Goal: Task Accomplishment & Management: Manage account settings

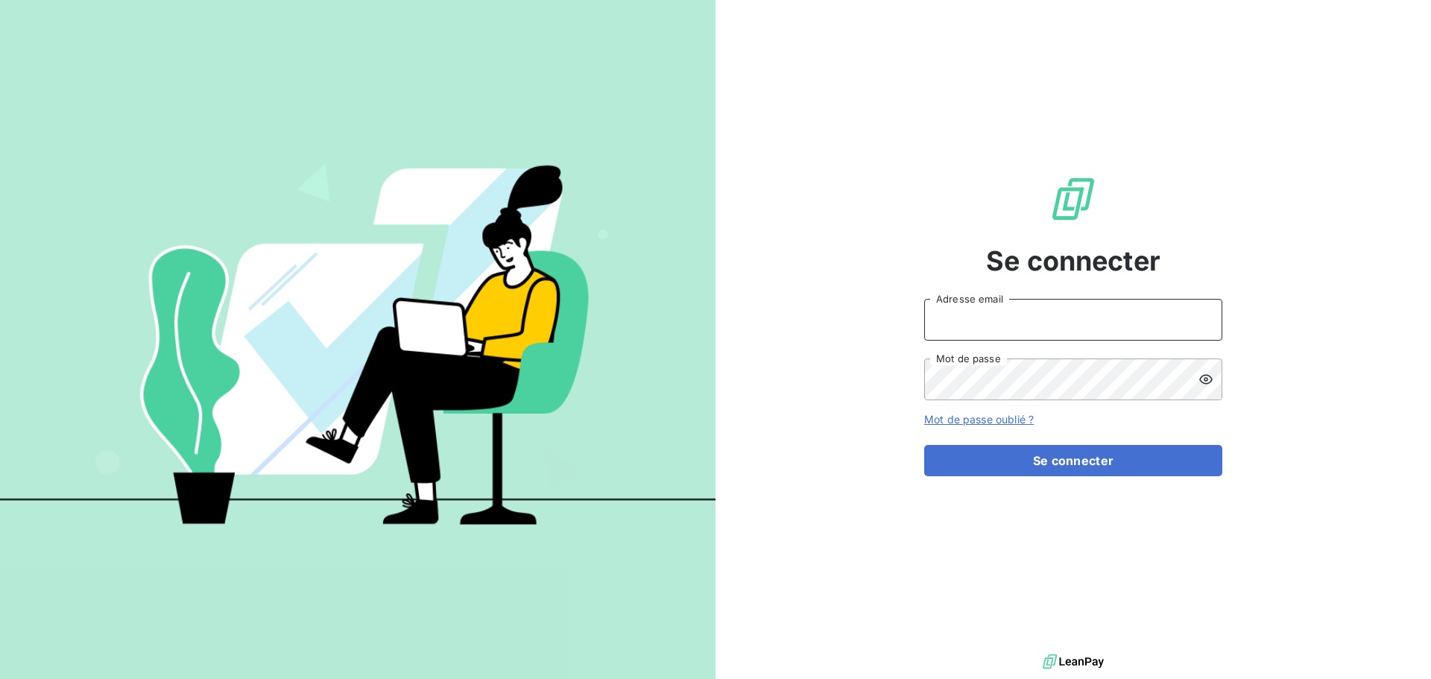
type input "[EMAIL_ADDRESS][DOMAIN_NAME]"
click at [1075, 477] on div "Se connecter [EMAIL_ADDRESS][DOMAIN_NAME] Adresse email Mot de passe Mot de pas…" at bounding box center [1073, 325] width 298 height 651
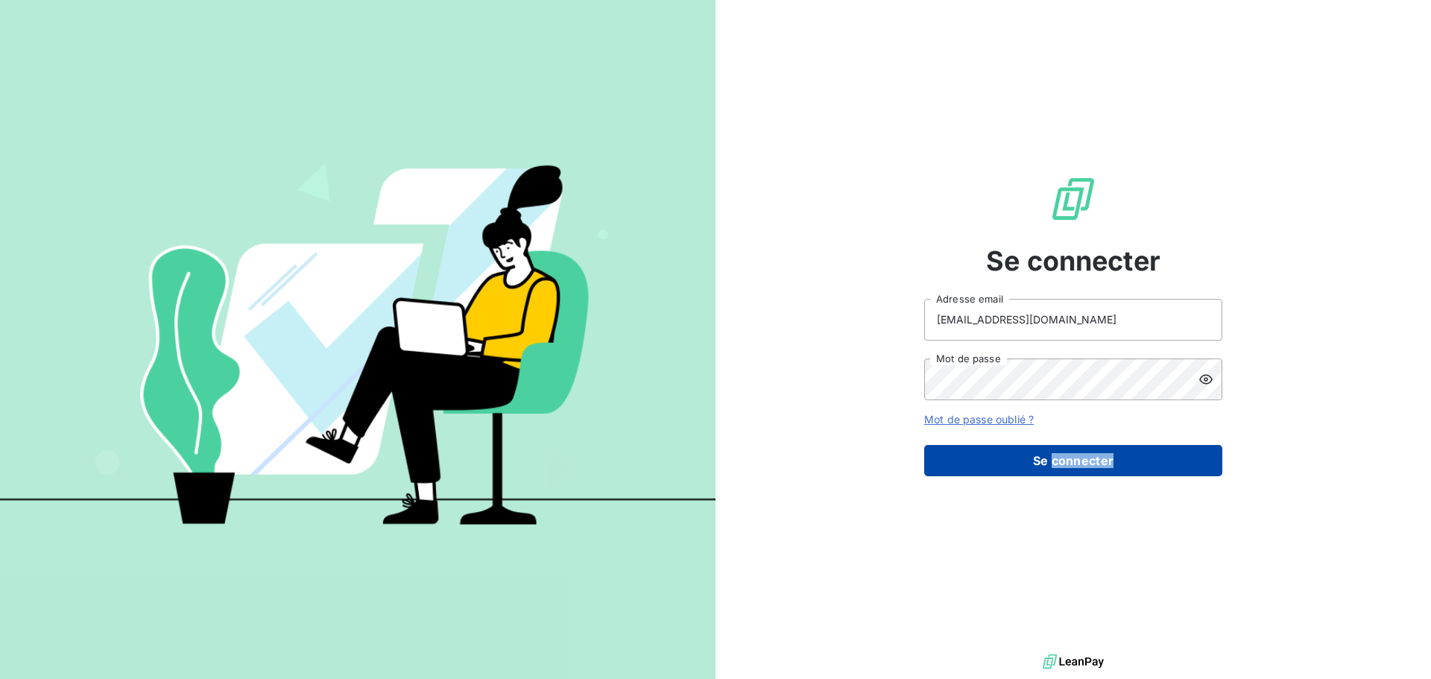
click at [1075, 464] on button "Se connecter" at bounding box center [1073, 460] width 298 height 31
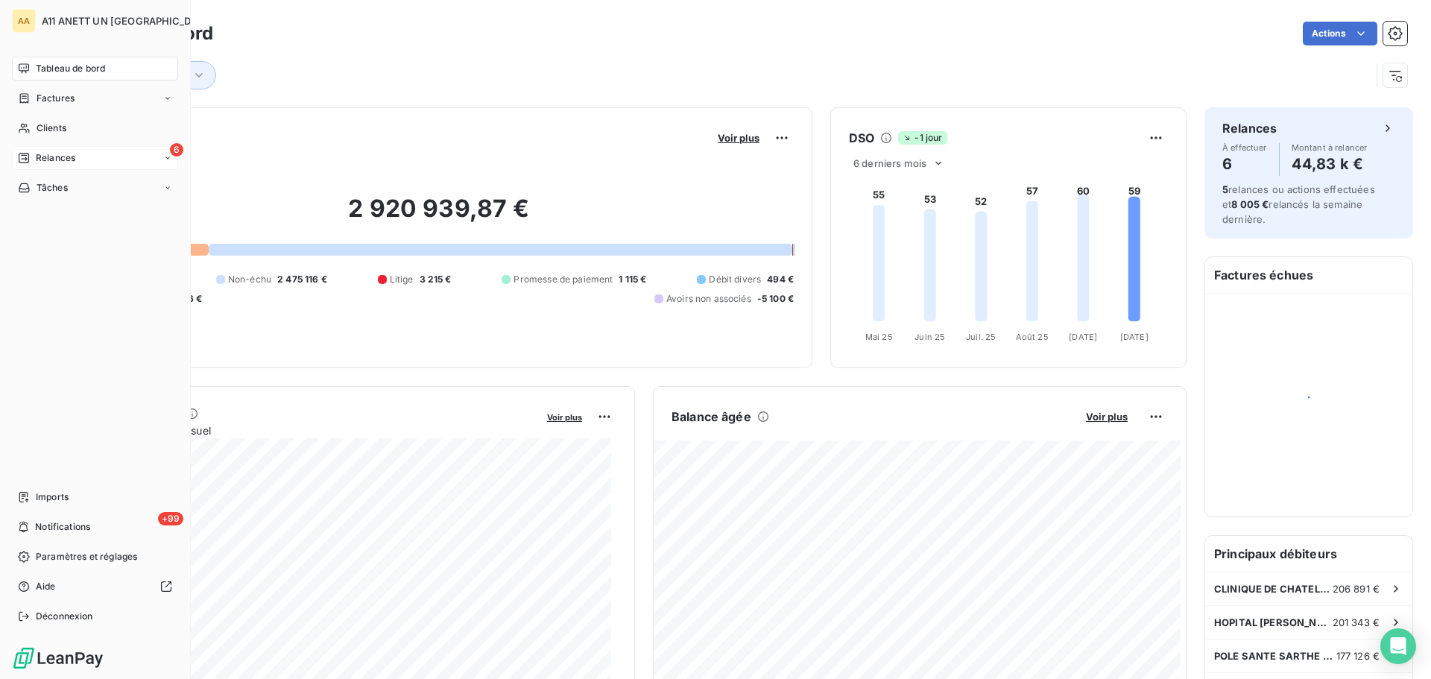
click at [33, 162] on div "Relances" at bounding box center [46, 157] width 57 height 13
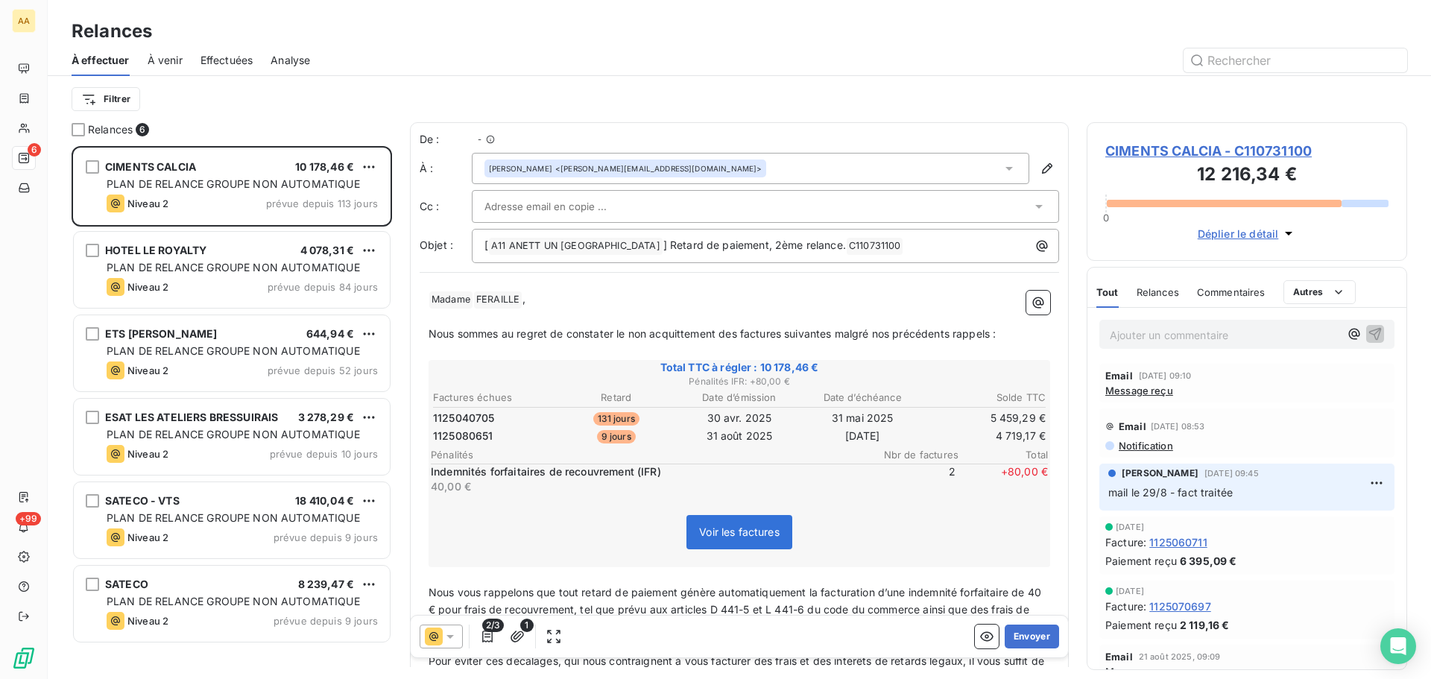
scroll to position [522, 309]
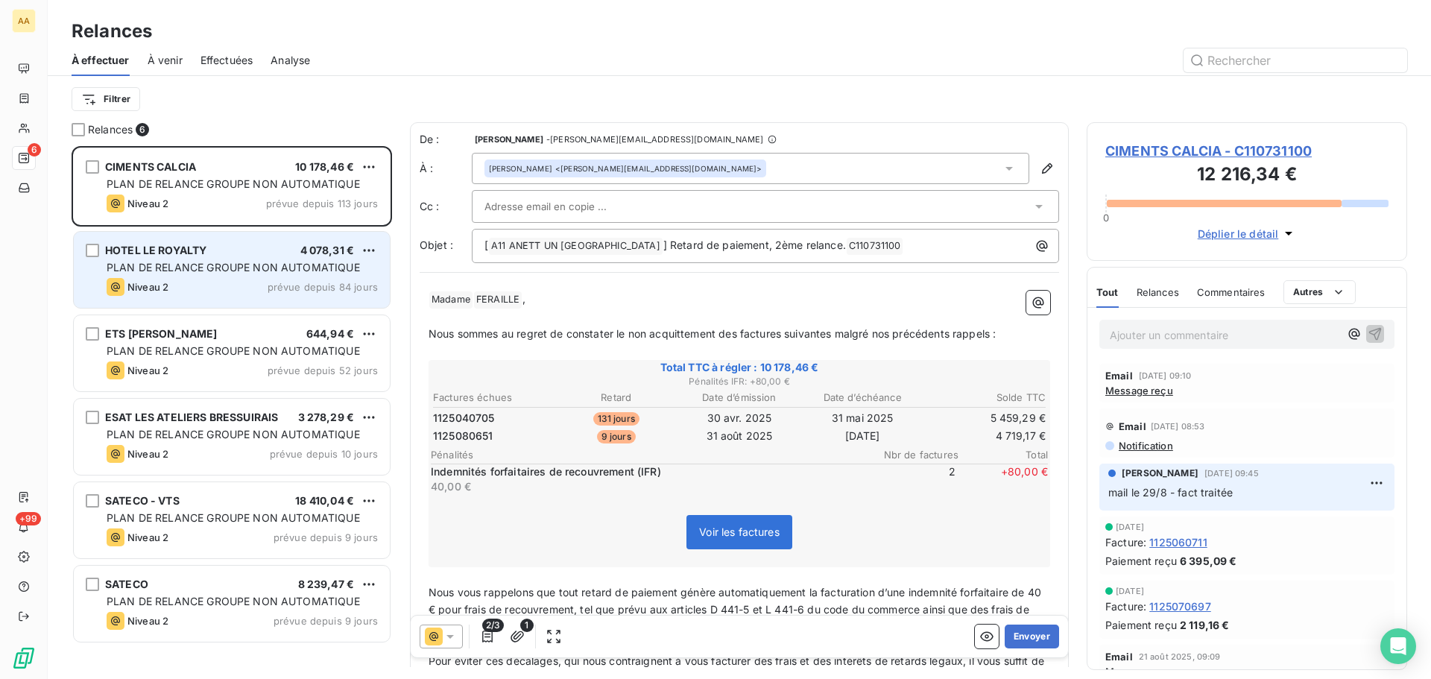
click at [239, 271] on span "PLAN DE RELANCE GROUPE NON AUTOMATIQUE" at bounding box center [233, 267] width 253 height 13
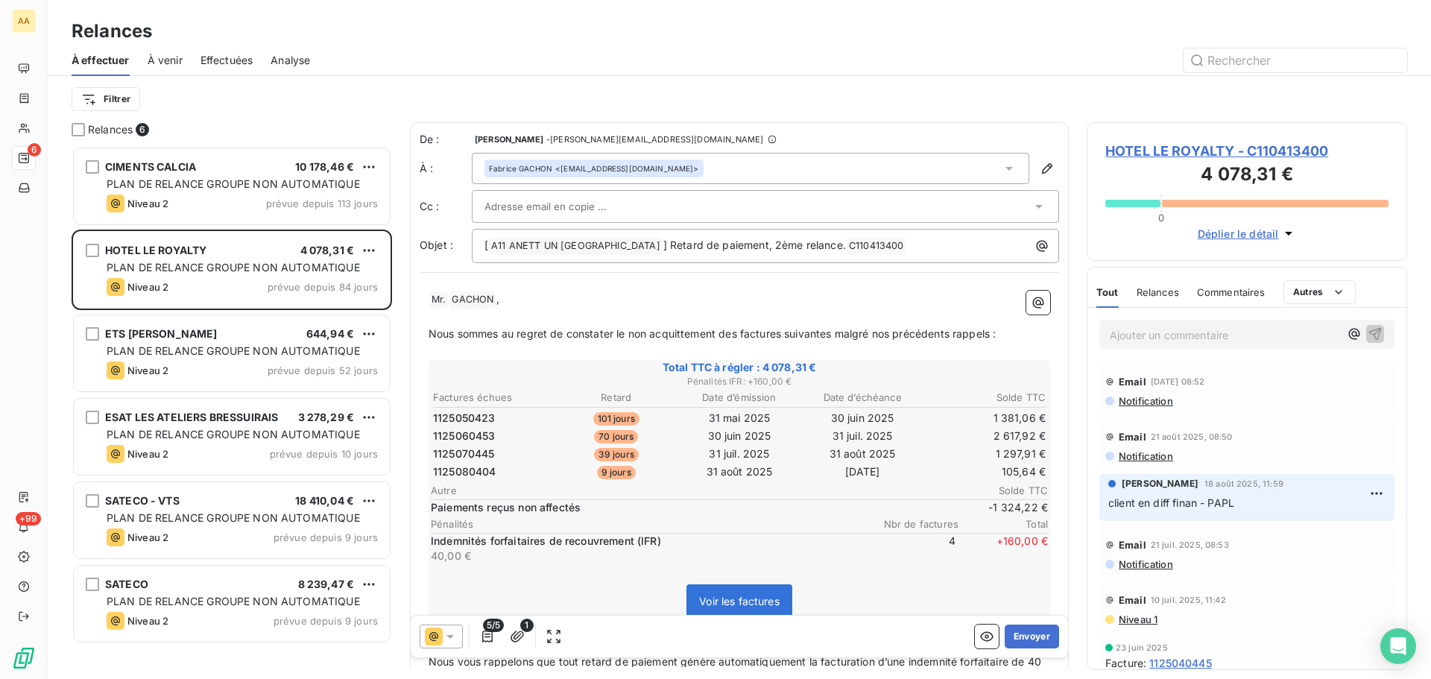
click at [1160, 336] on p "Ajouter un commentaire ﻿" at bounding box center [1225, 335] width 230 height 19
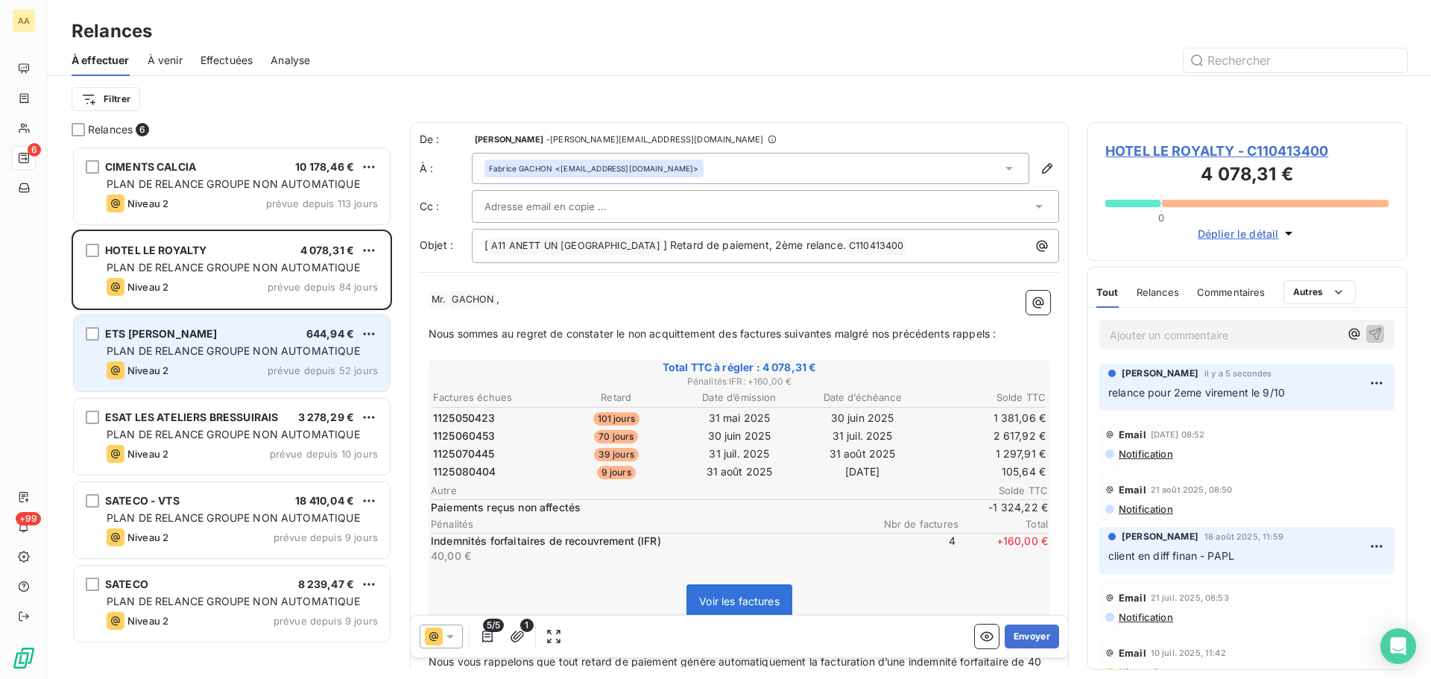
click at [284, 361] on div "ETS ANDRE PETIT 644,94 € PLAN DE RELANCE GROUPE NON AUTOMATIQUE Niveau 2 prévue…" at bounding box center [232, 353] width 316 height 76
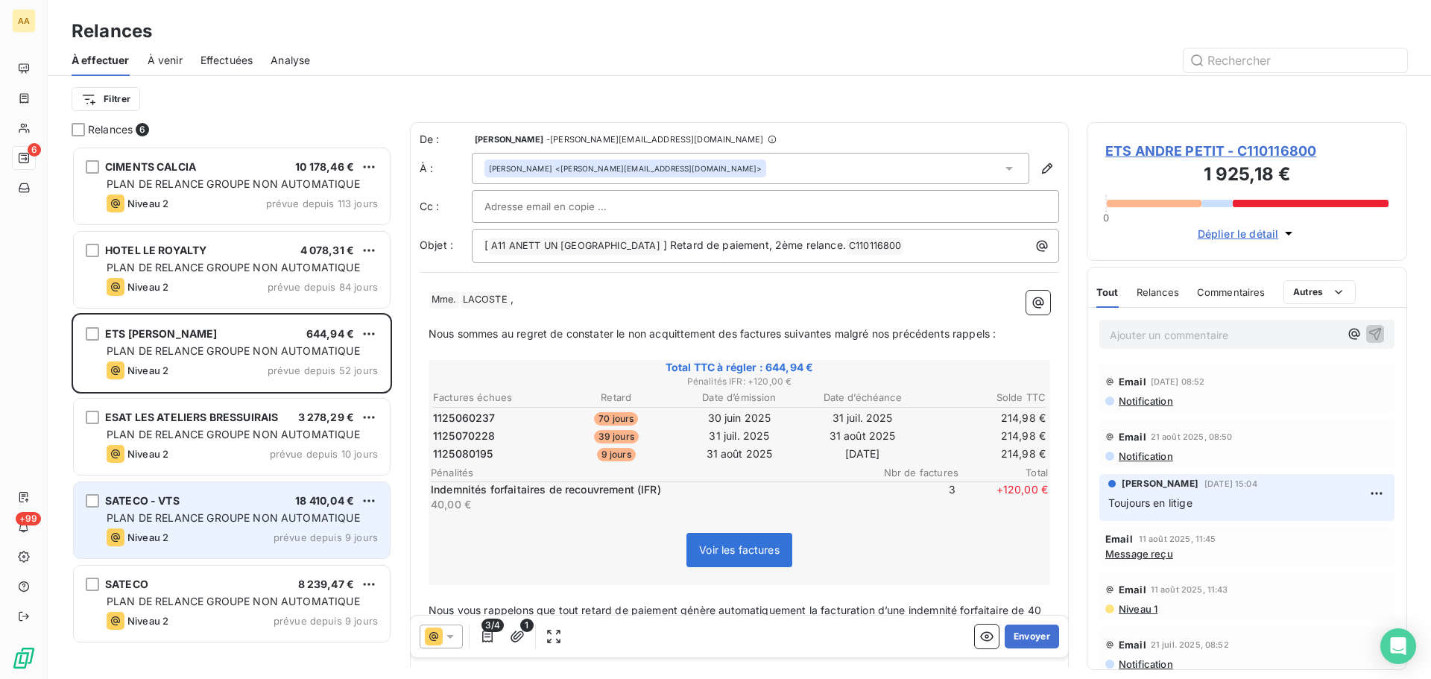
click at [259, 525] on div "PLAN DE RELANCE GROUPE NON AUTOMATIQUE" at bounding box center [242, 518] width 271 height 15
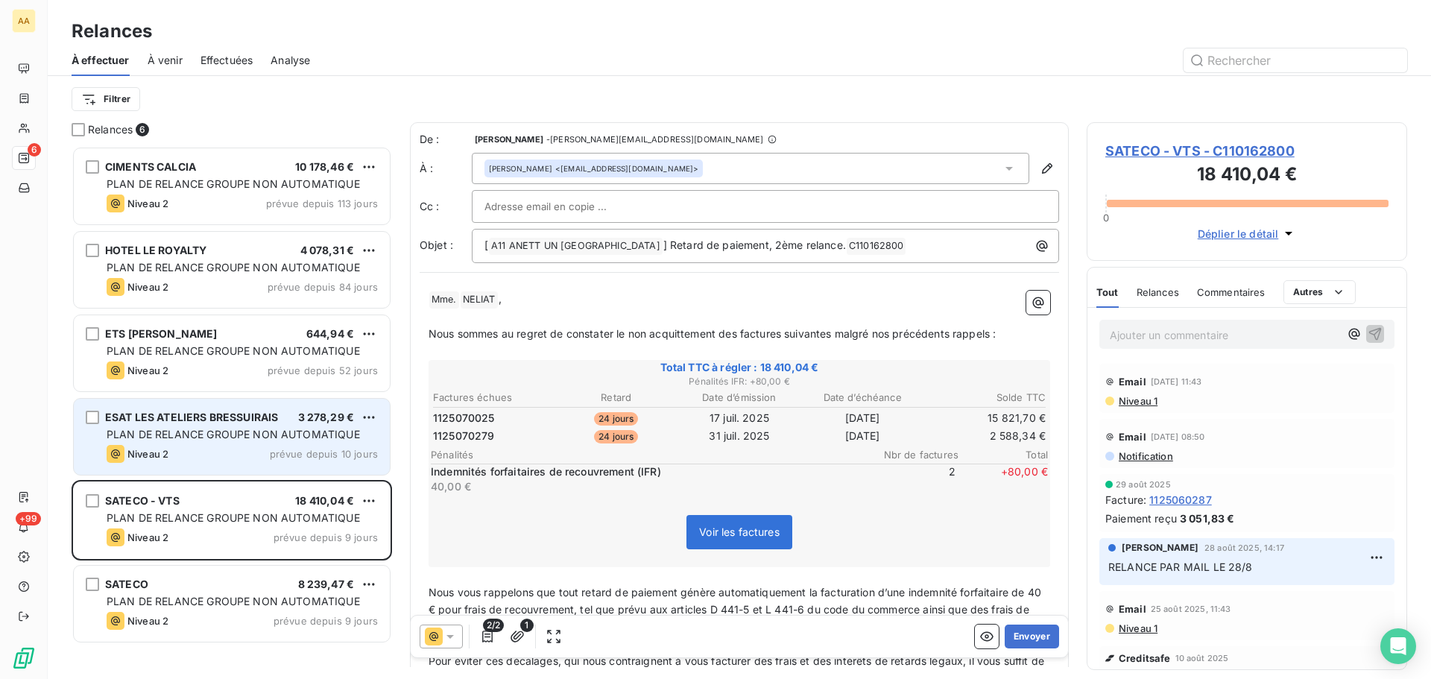
click at [209, 431] on span "PLAN DE RELANCE GROUPE NON AUTOMATIQUE" at bounding box center [233, 434] width 253 height 13
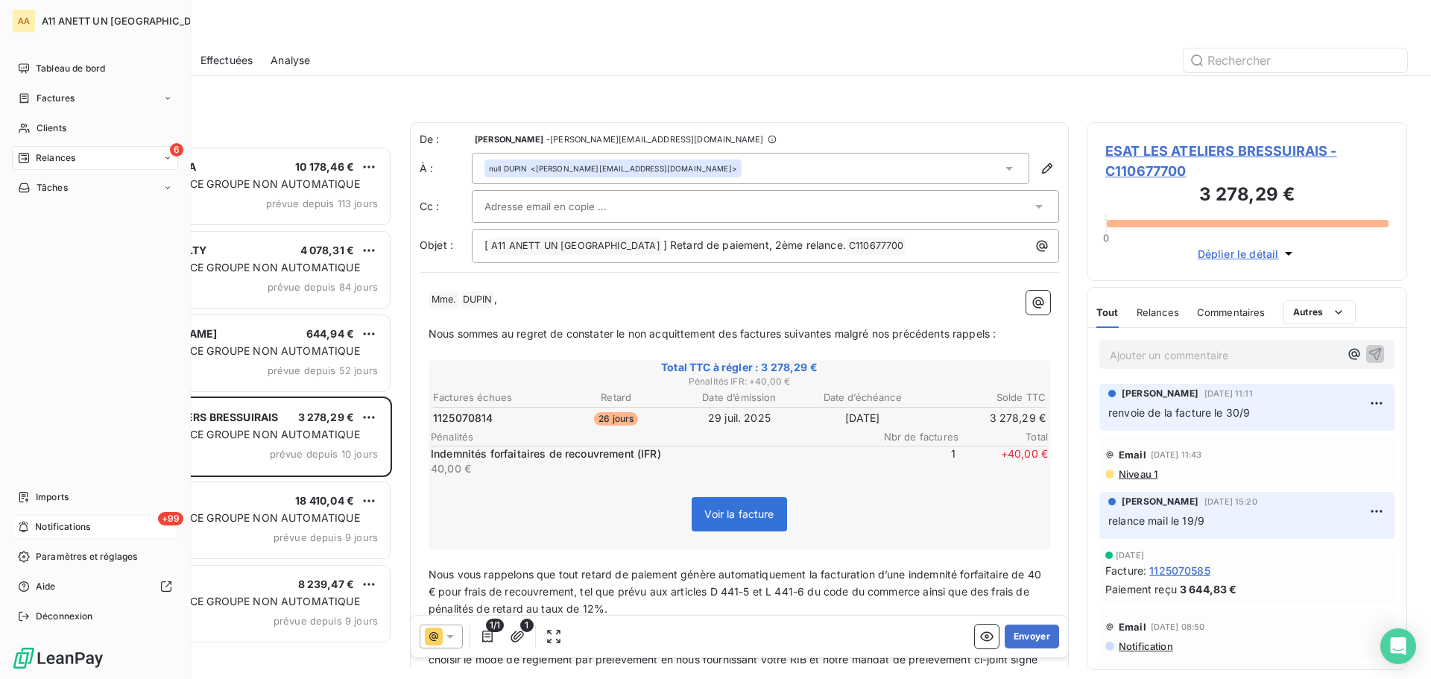
click at [40, 528] on span "Notifications" at bounding box center [62, 526] width 55 height 13
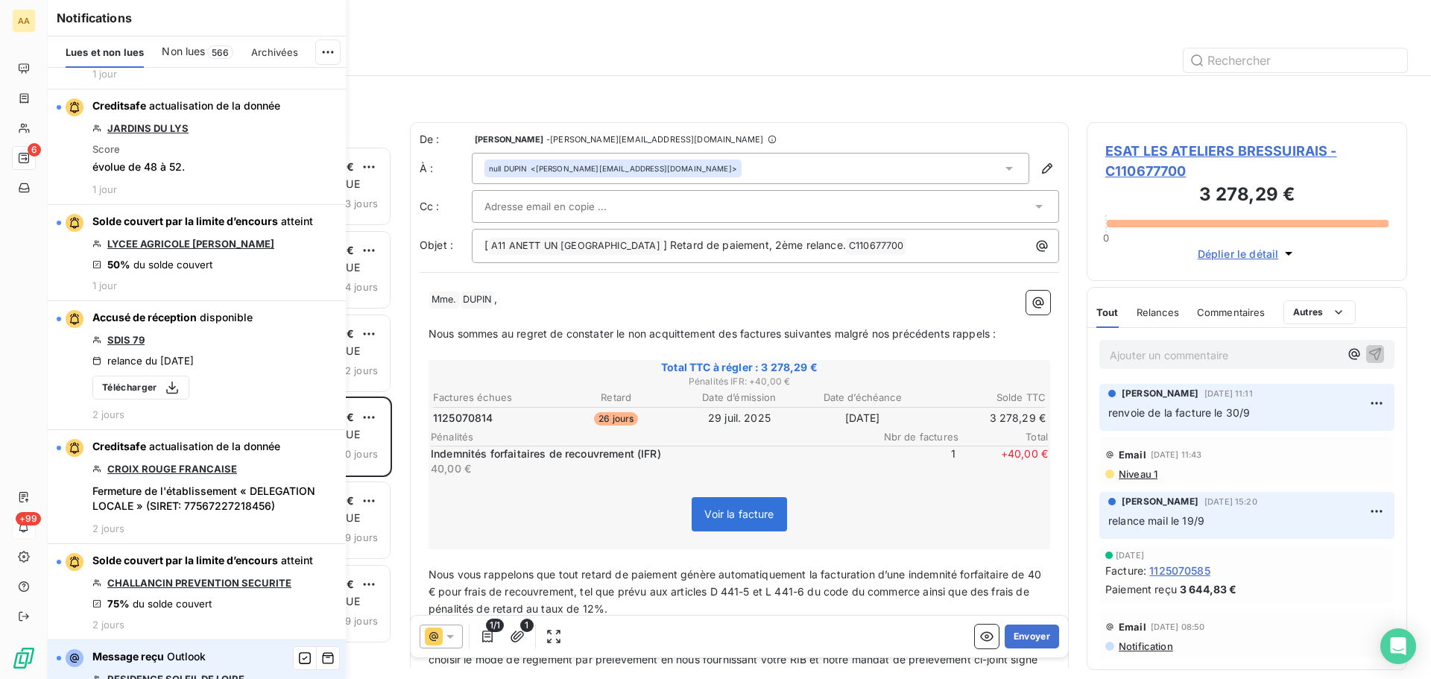
scroll to position [820, 0]
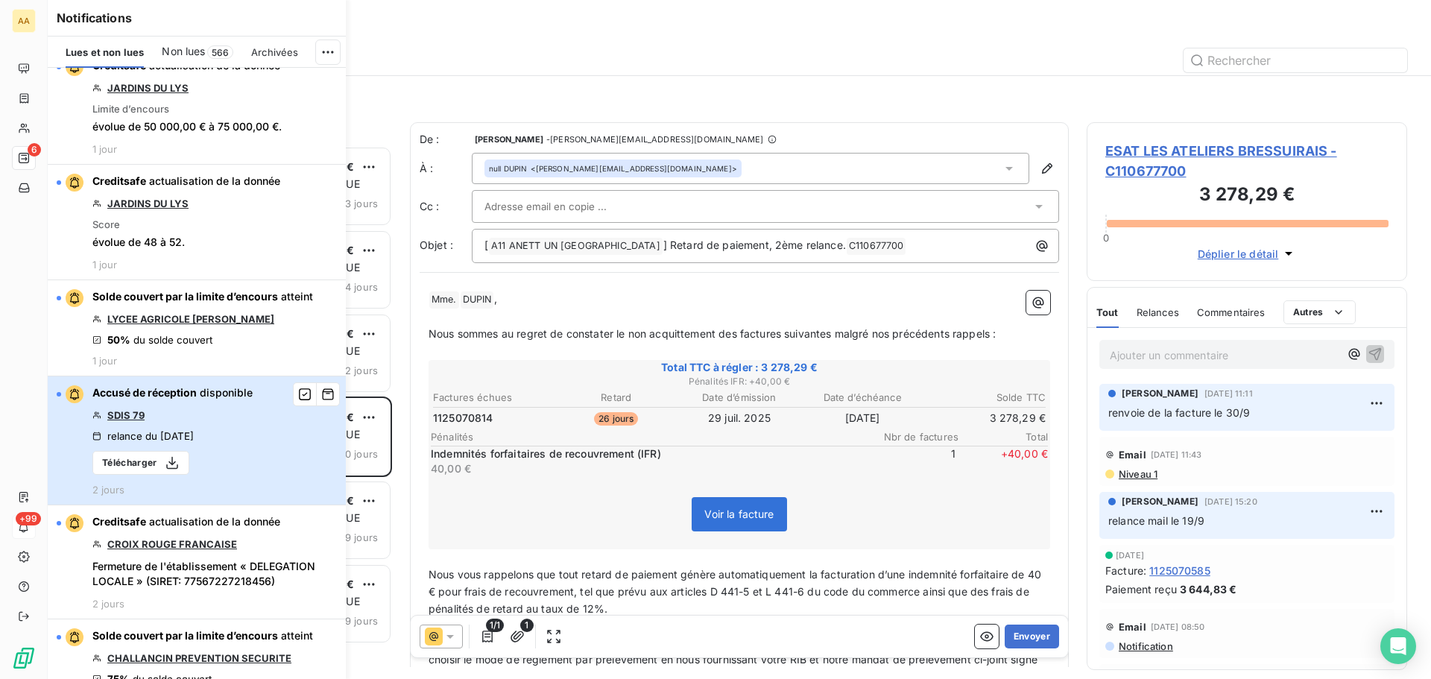
click at [231, 432] on div "Accusé de réception disponible SDIS 79 relance du [DATE] Télécharger 2 jours" at bounding box center [172, 440] width 160 height 110
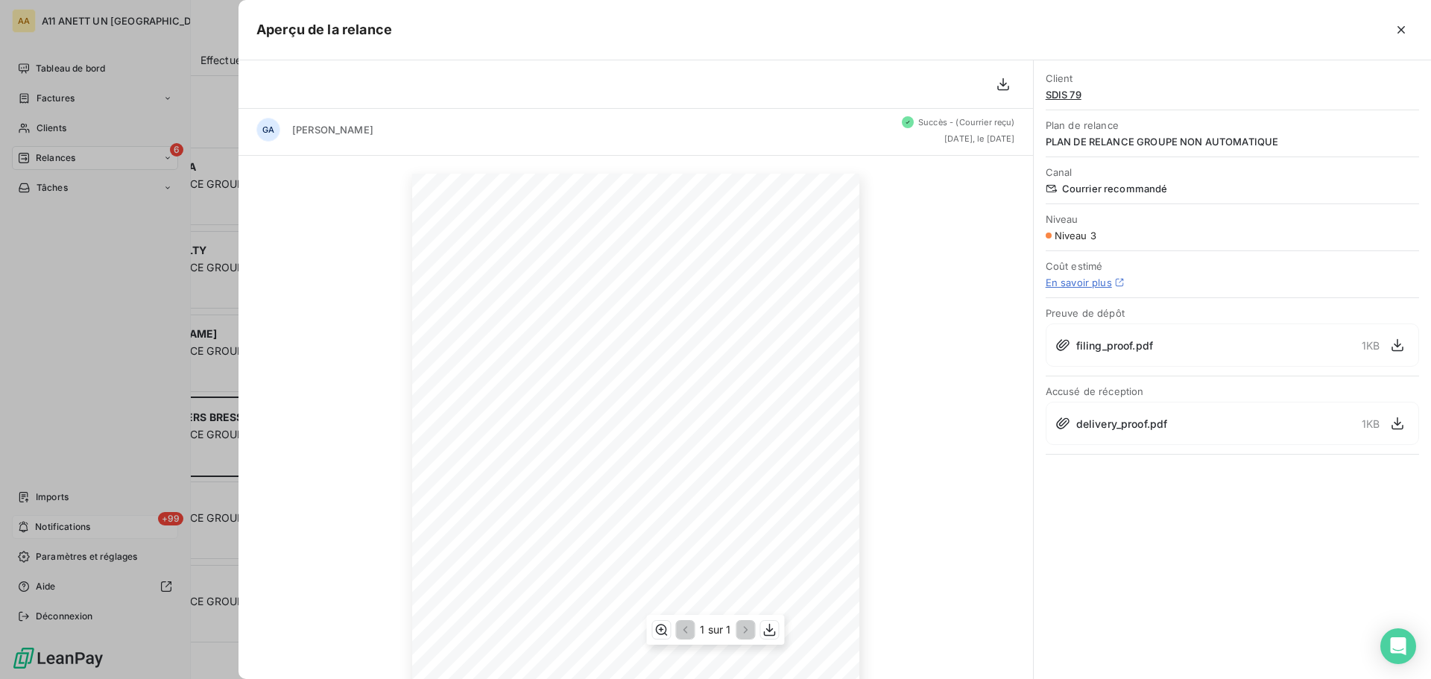
scroll to position [0, 0]
drag, startPoint x: 1400, startPoint y: 33, endPoint x: 1352, endPoint y: 38, distance: 48.7
click at [1400, 30] on icon "button" at bounding box center [1401, 29] width 15 height 15
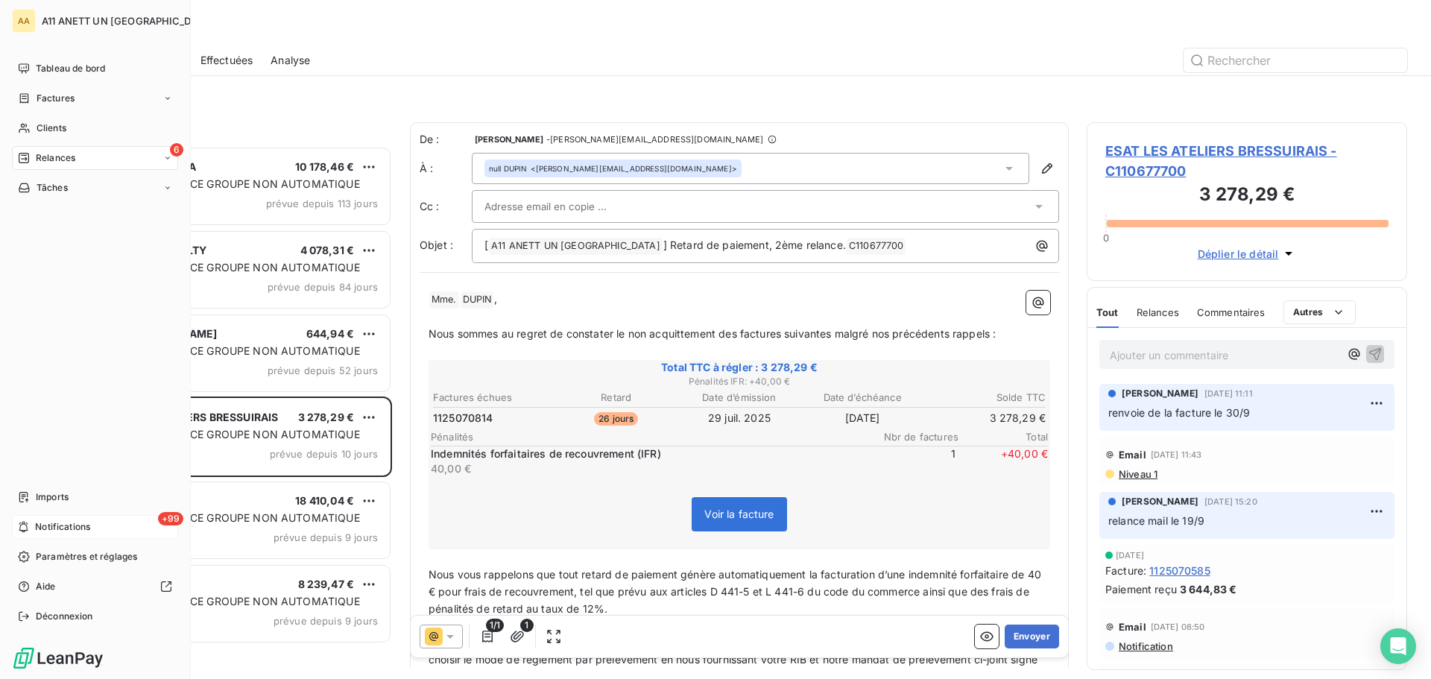
click at [34, 531] on div "+99 Notifications" at bounding box center [95, 527] width 166 height 24
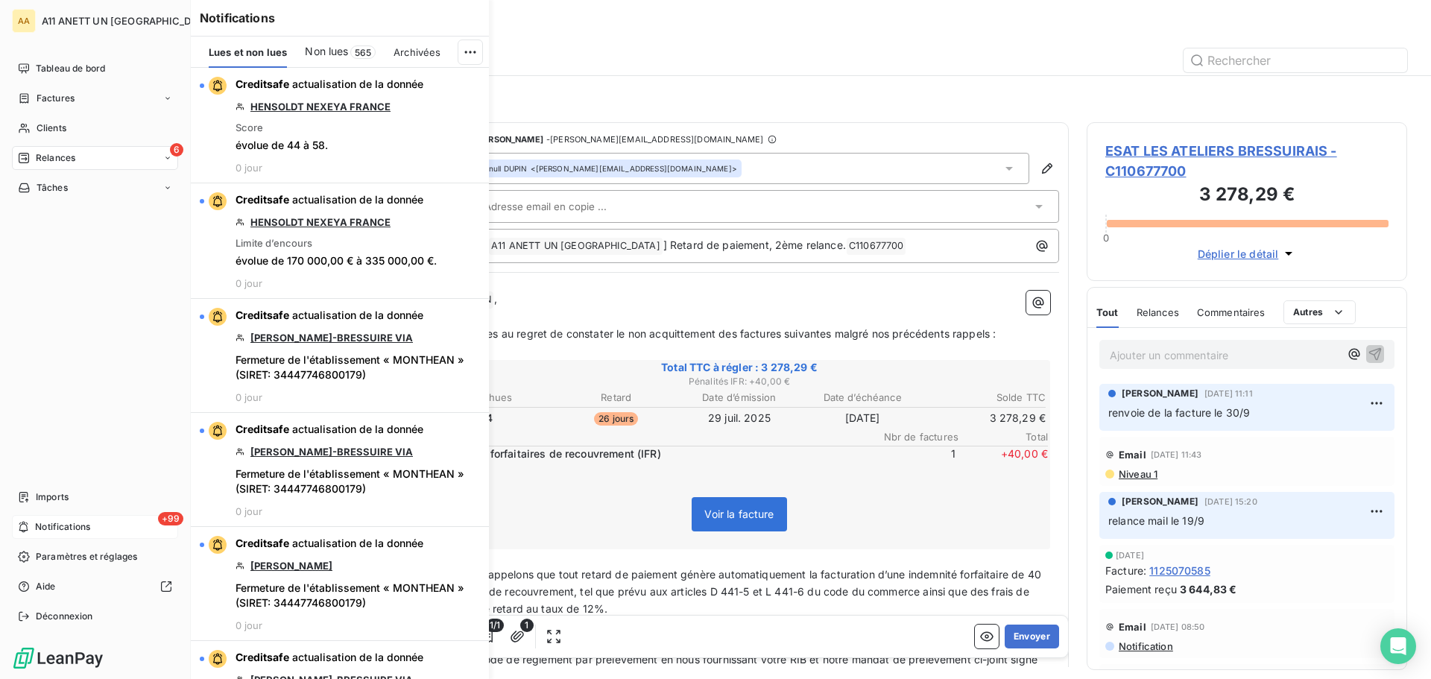
click at [64, 525] on span "Notifications" at bounding box center [62, 526] width 55 height 13
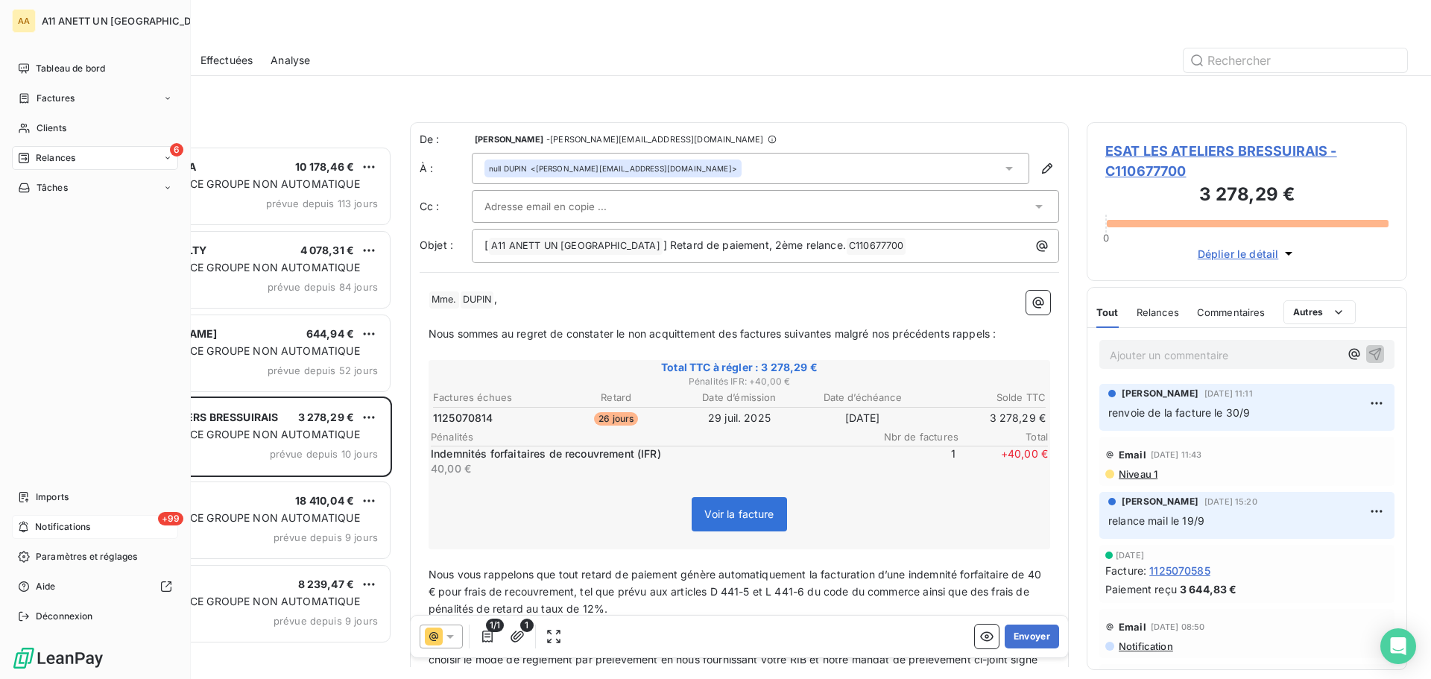
click at [110, 528] on div "+99 Notifications" at bounding box center [95, 527] width 166 height 24
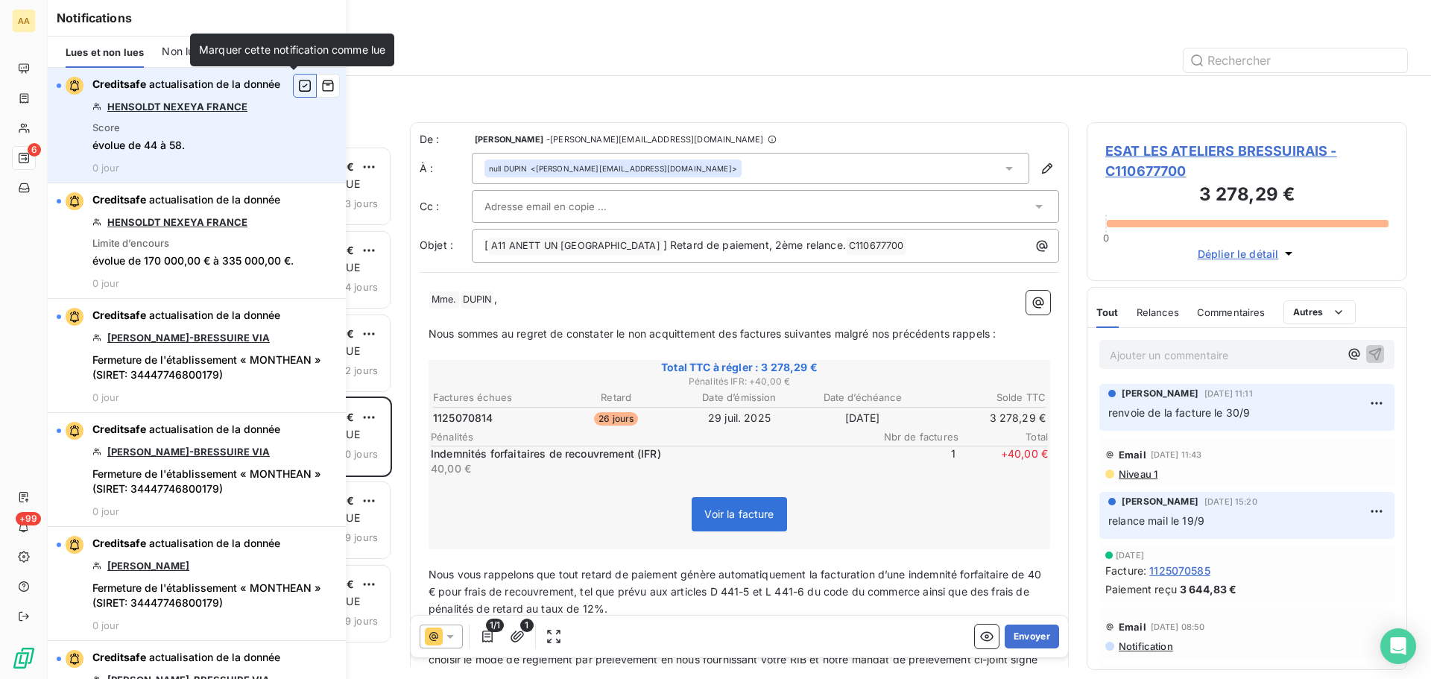
click at [298, 85] on icon "button" at bounding box center [304, 85] width 13 height 15
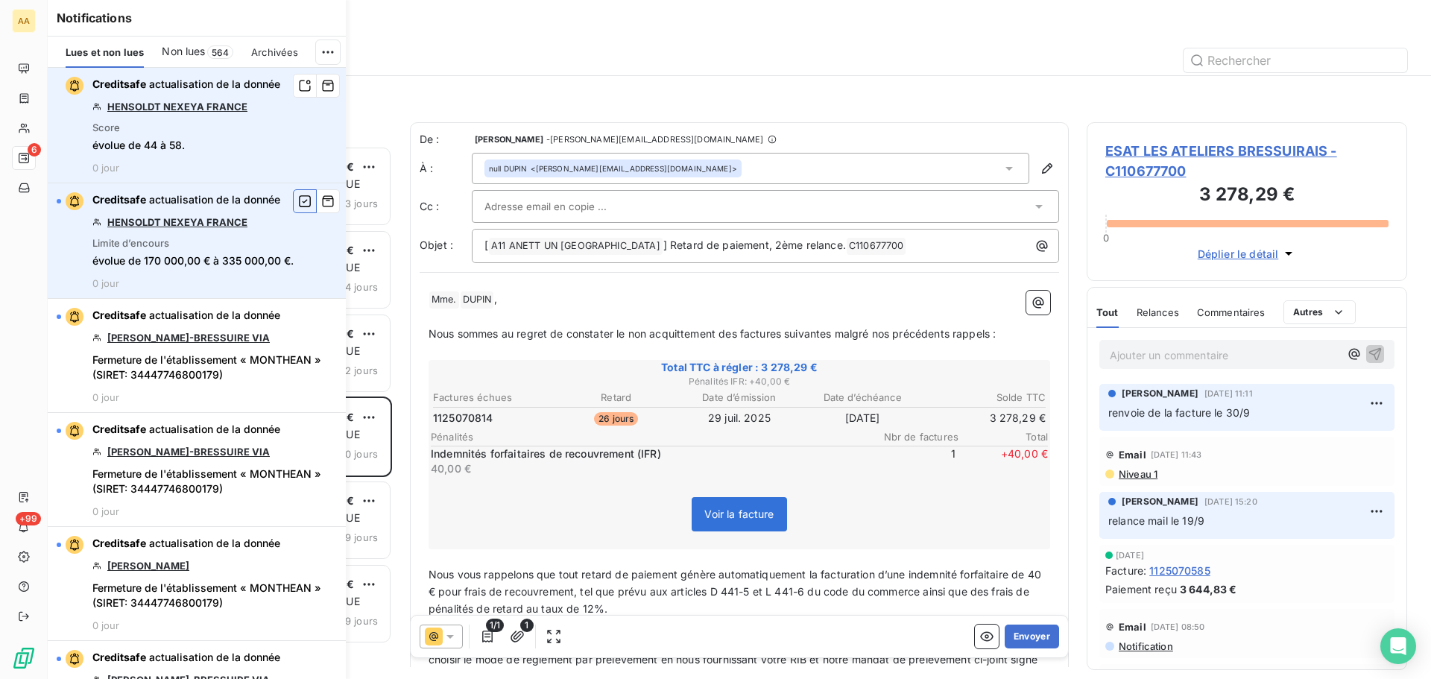
click at [298, 206] on icon "button" at bounding box center [304, 201] width 13 height 15
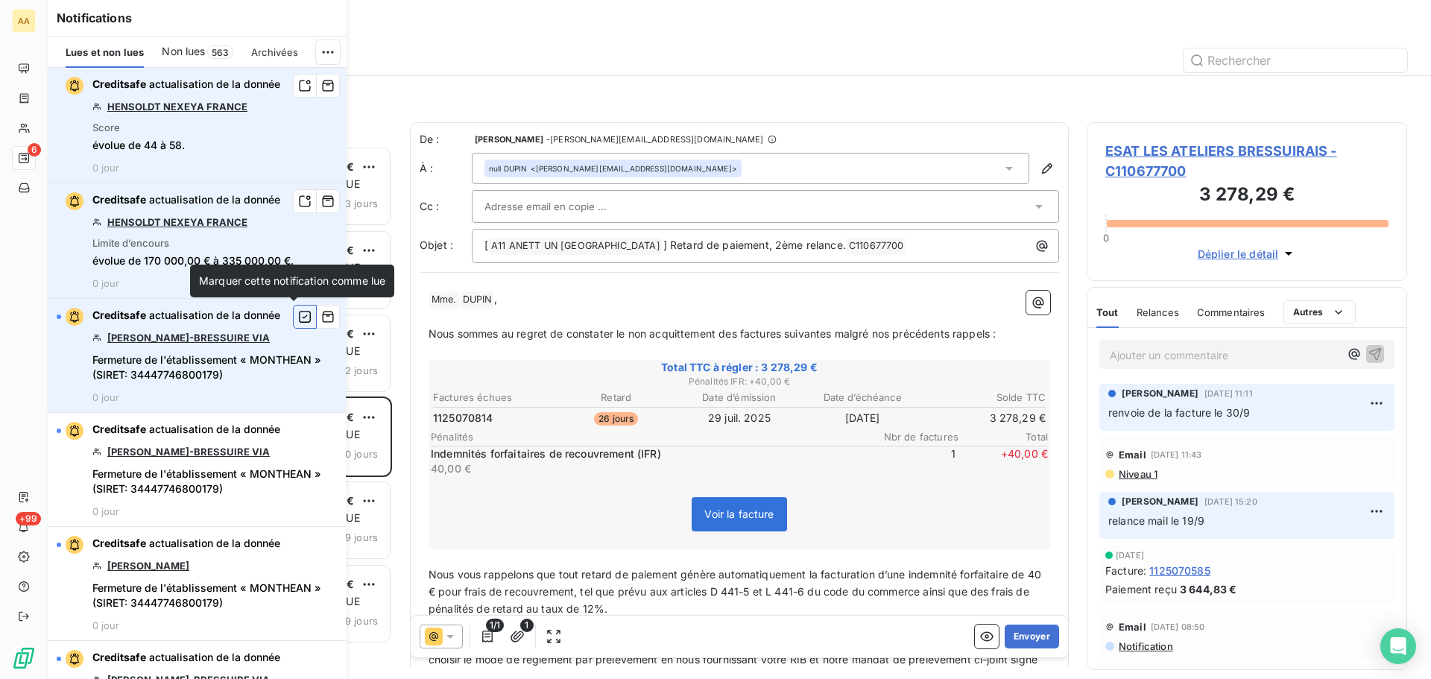
click at [298, 318] on icon "button" at bounding box center [304, 316] width 13 height 15
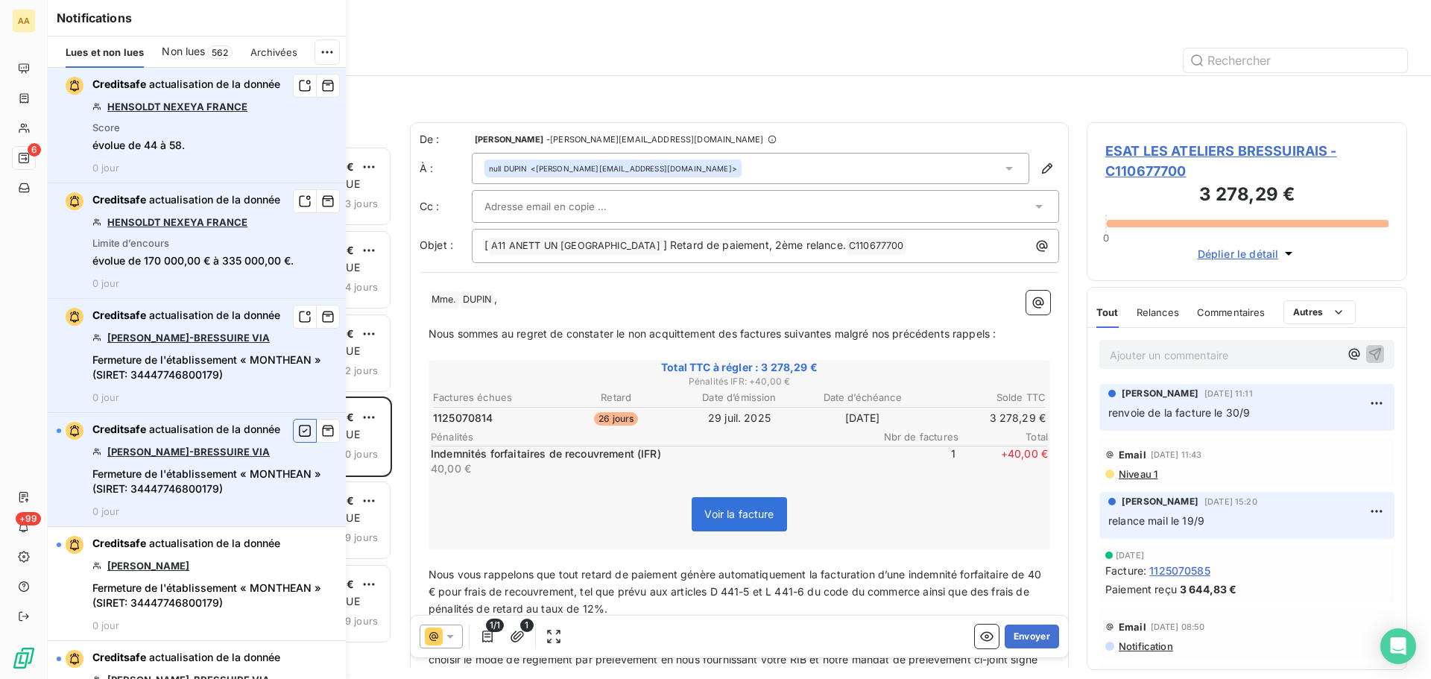
click at [298, 429] on icon "button" at bounding box center [304, 430] width 13 height 15
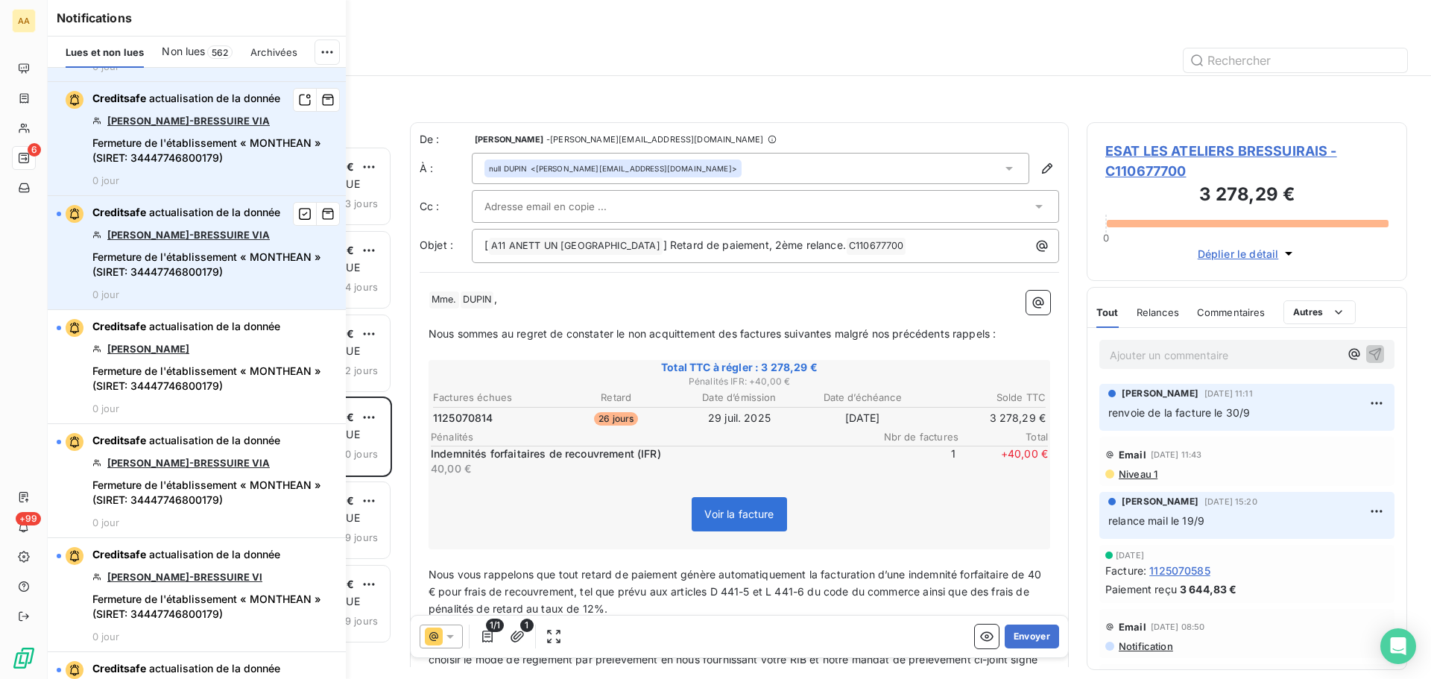
scroll to position [224, 0]
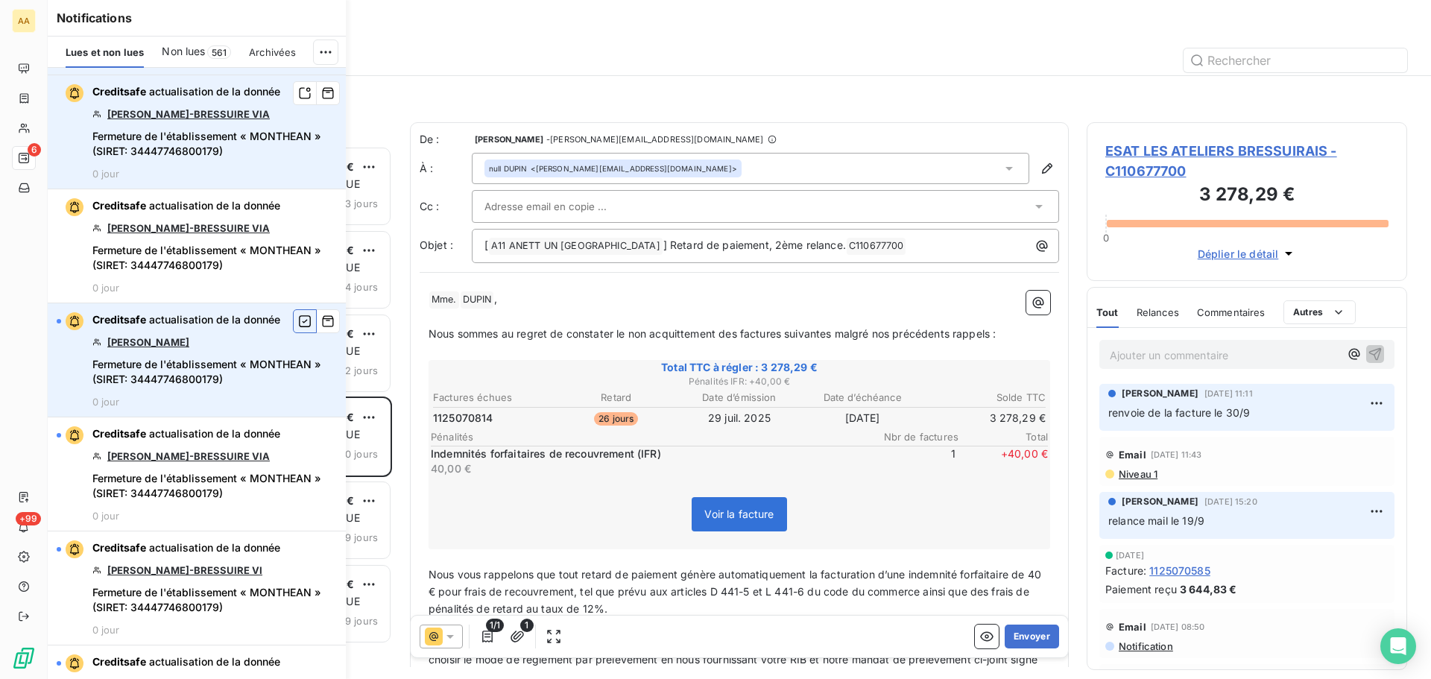
click at [298, 326] on icon "button" at bounding box center [304, 321] width 13 height 15
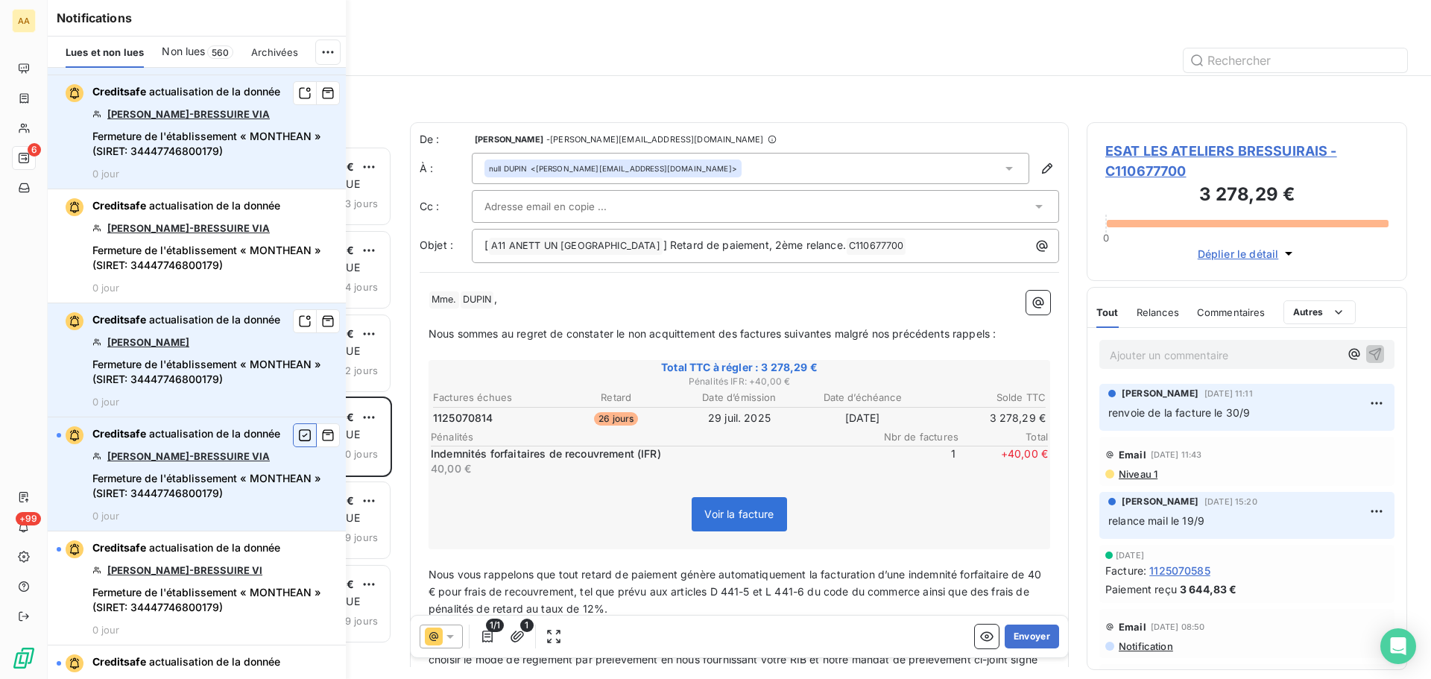
click at [299, 435] on icon "button" at bounding box center [305, 435] width 12 height 12
click at [323, 56] on html "AA 6 +99 Relances À effectuer À venir Effectuées Analyse Filtrer Relances 6 CIM…" at bounding box center [715, 339] width 1431 height 679
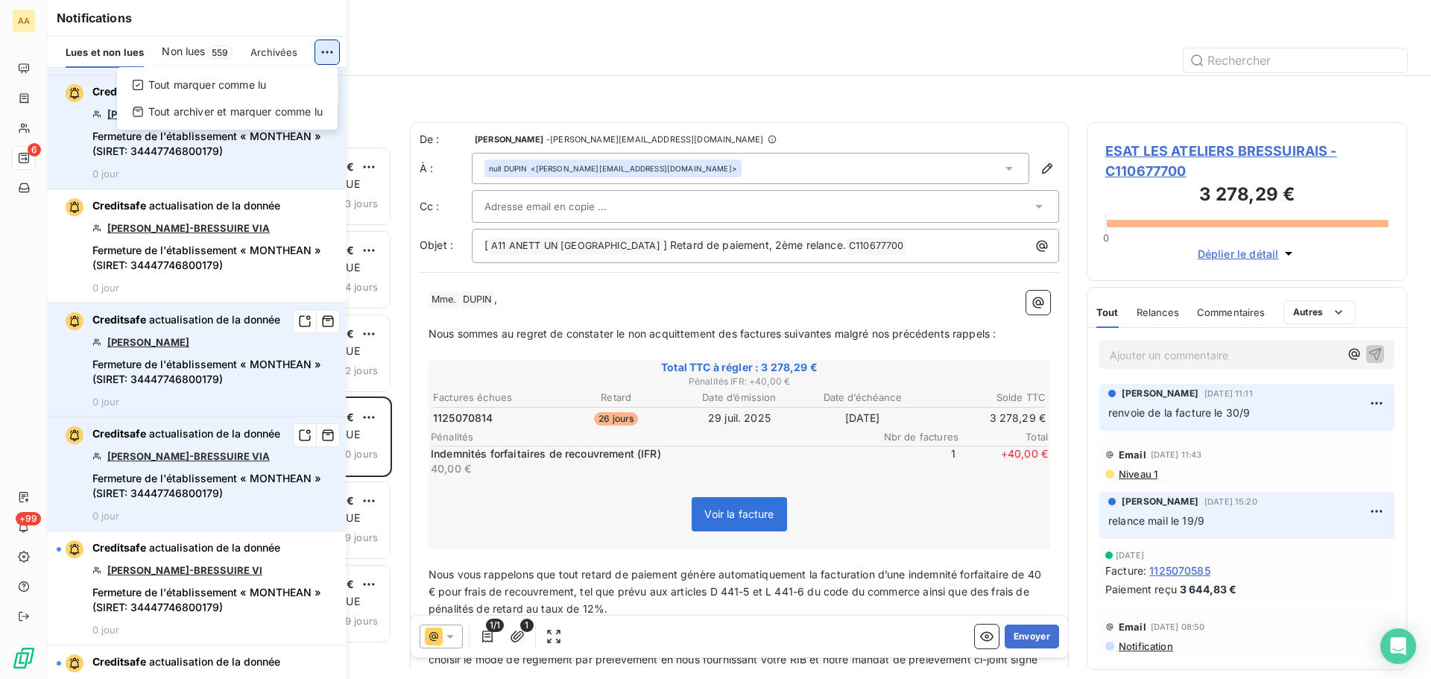
click at [323, 56] on html "AA 6 +99 Relances À effectuer À venir Effectuées Analyse Filtrer Relances 6 CIM…" at bounding box center [715, 339] width 1431 height 679
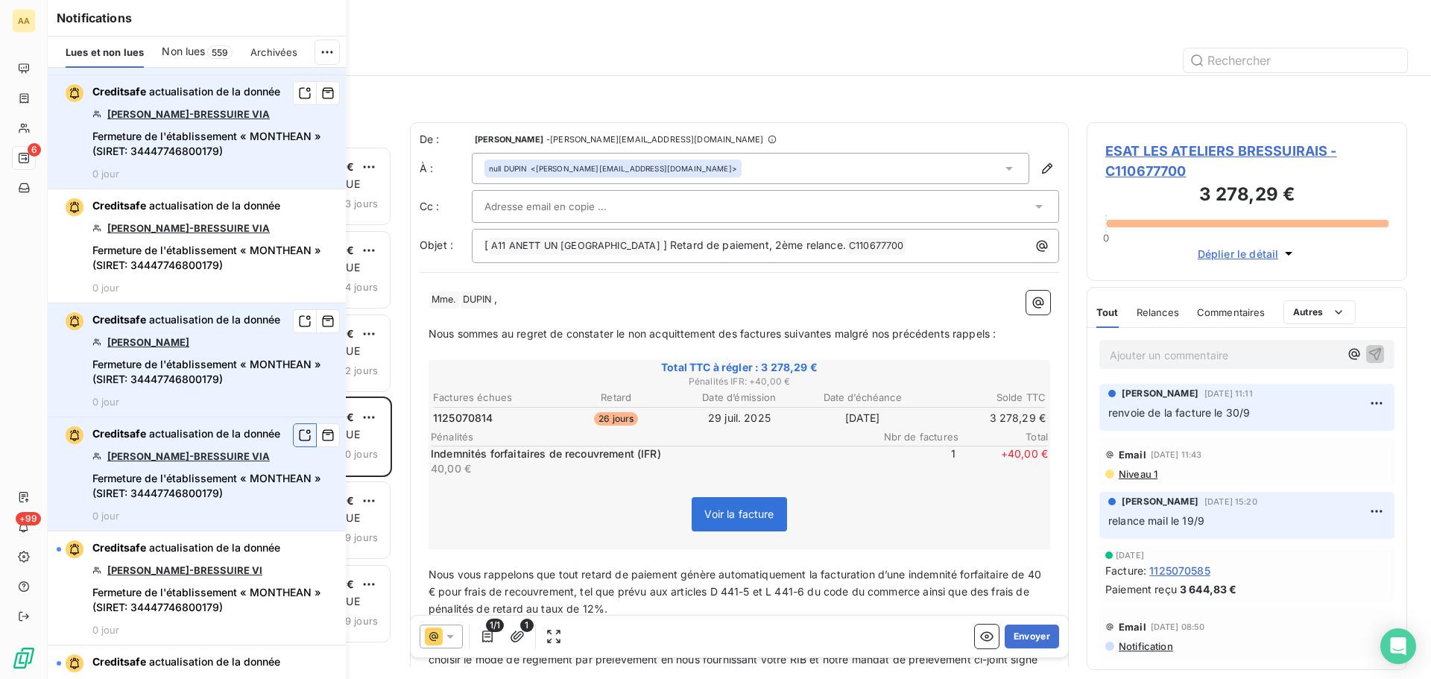
click at [298, 435] on icon "button" at bounding box center [304, 435] width 13 height 15
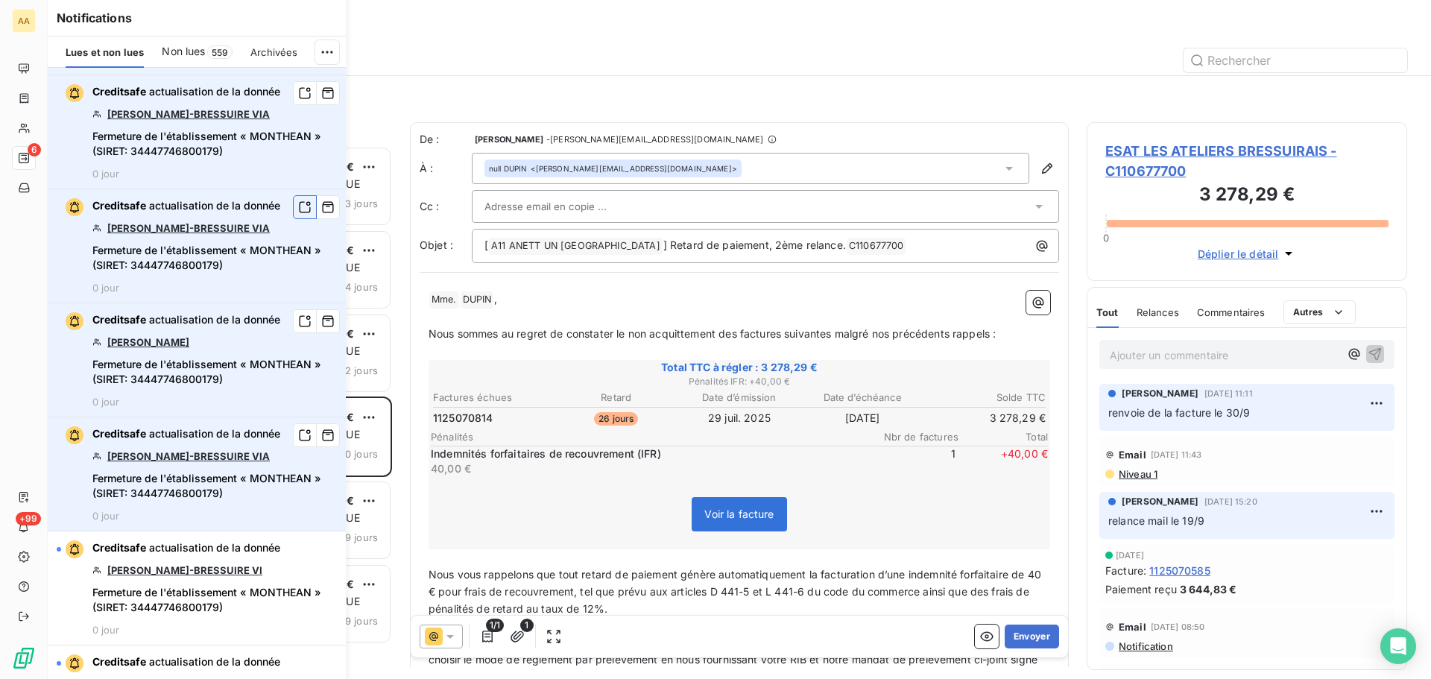
click at [298, 204] on icon "button" at bounding box center [304, 207] width 13 height 15
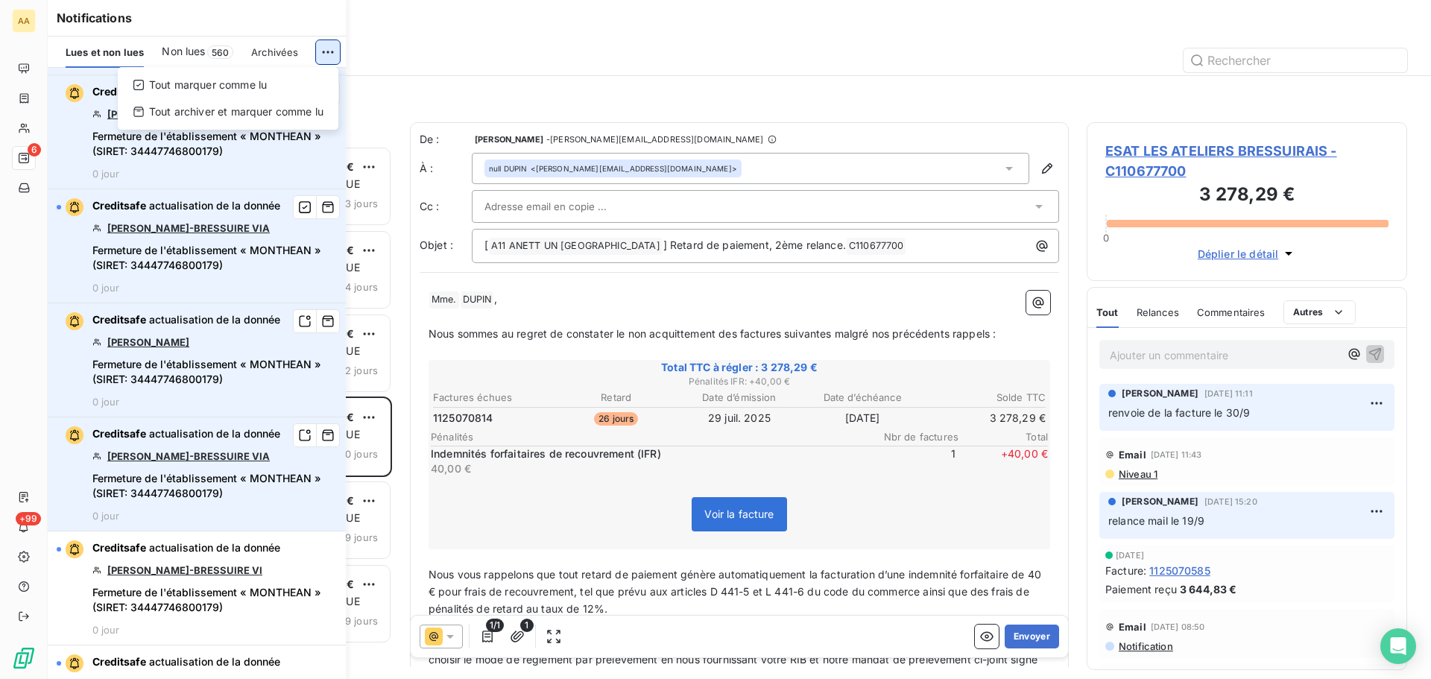
click at [329, 54] on html "AA 6 +99 Relances À effectuer À venir Effectuées Analyse Filtrer Relances 6 CIM…" at bounding box center [715, 339] width 1431 height 679
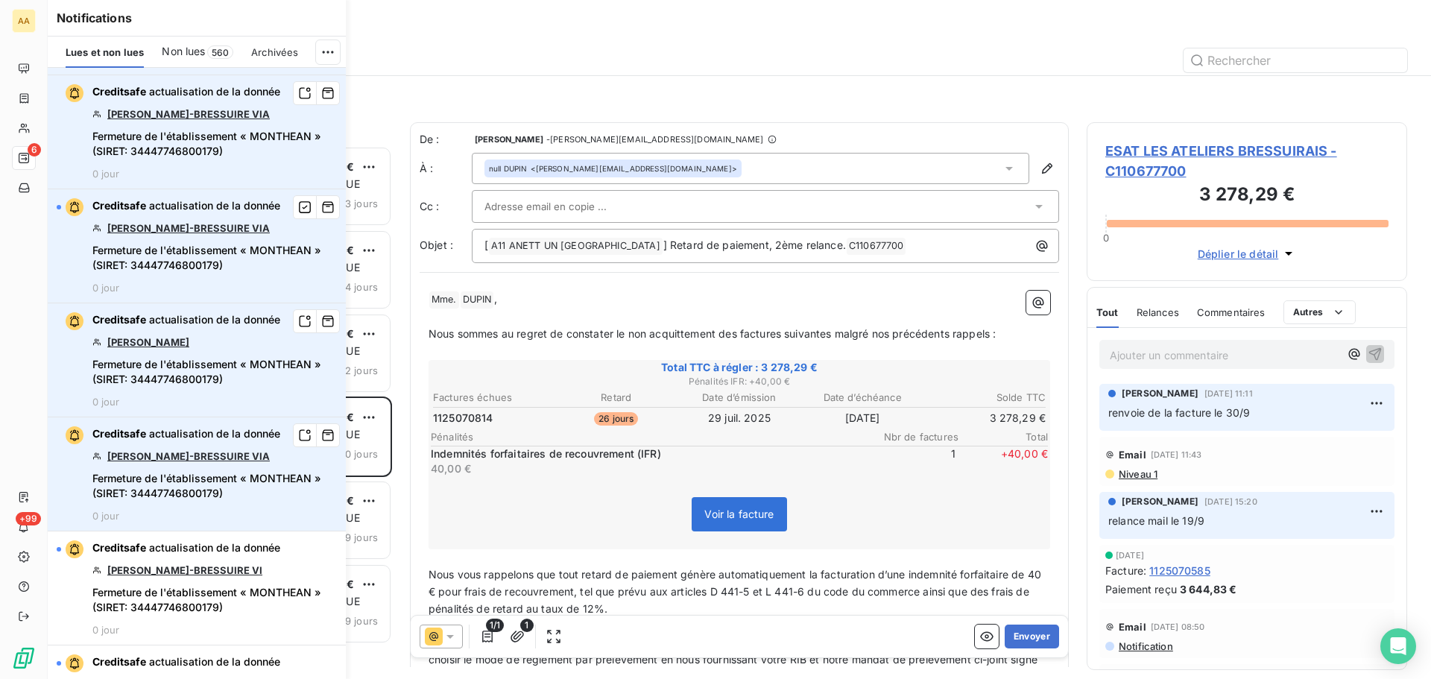
click at [172, 51] on span "Non lues" at bounding box center [183, 51] width 43 height 15
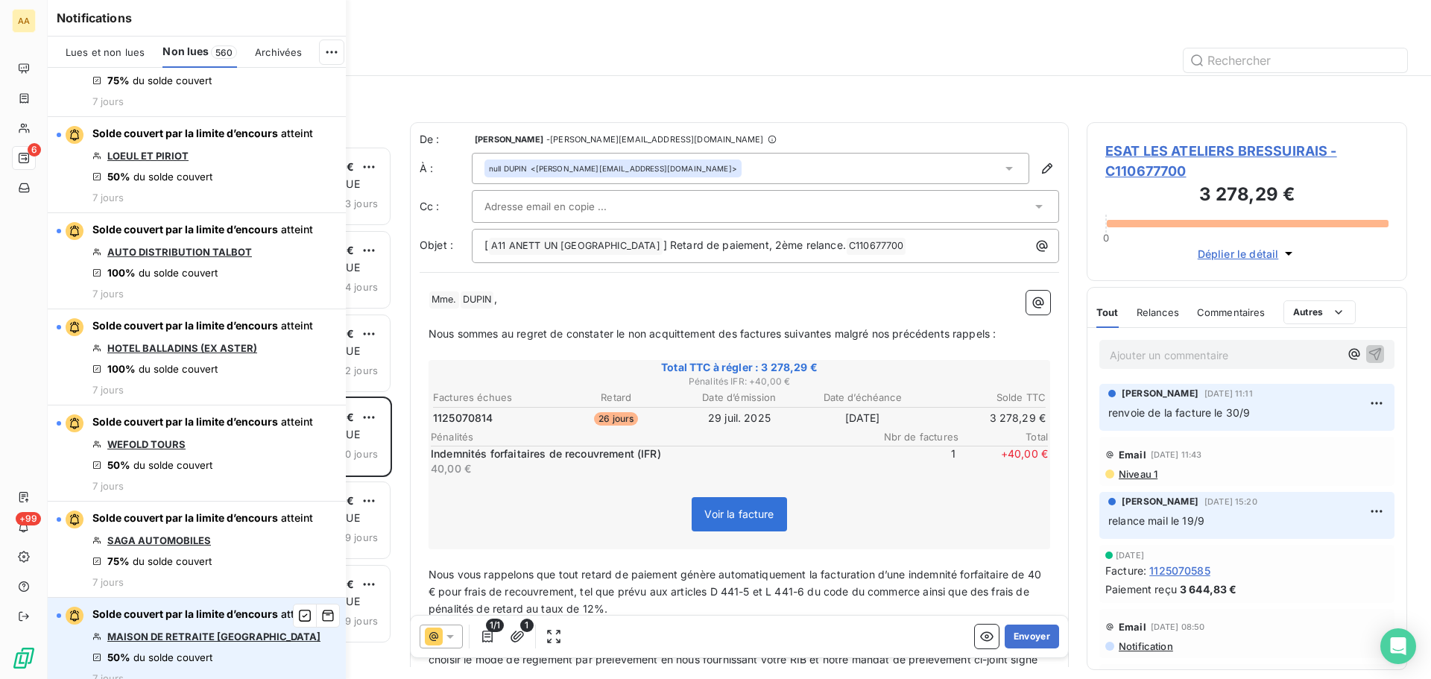
scroll to position [5107, 0]
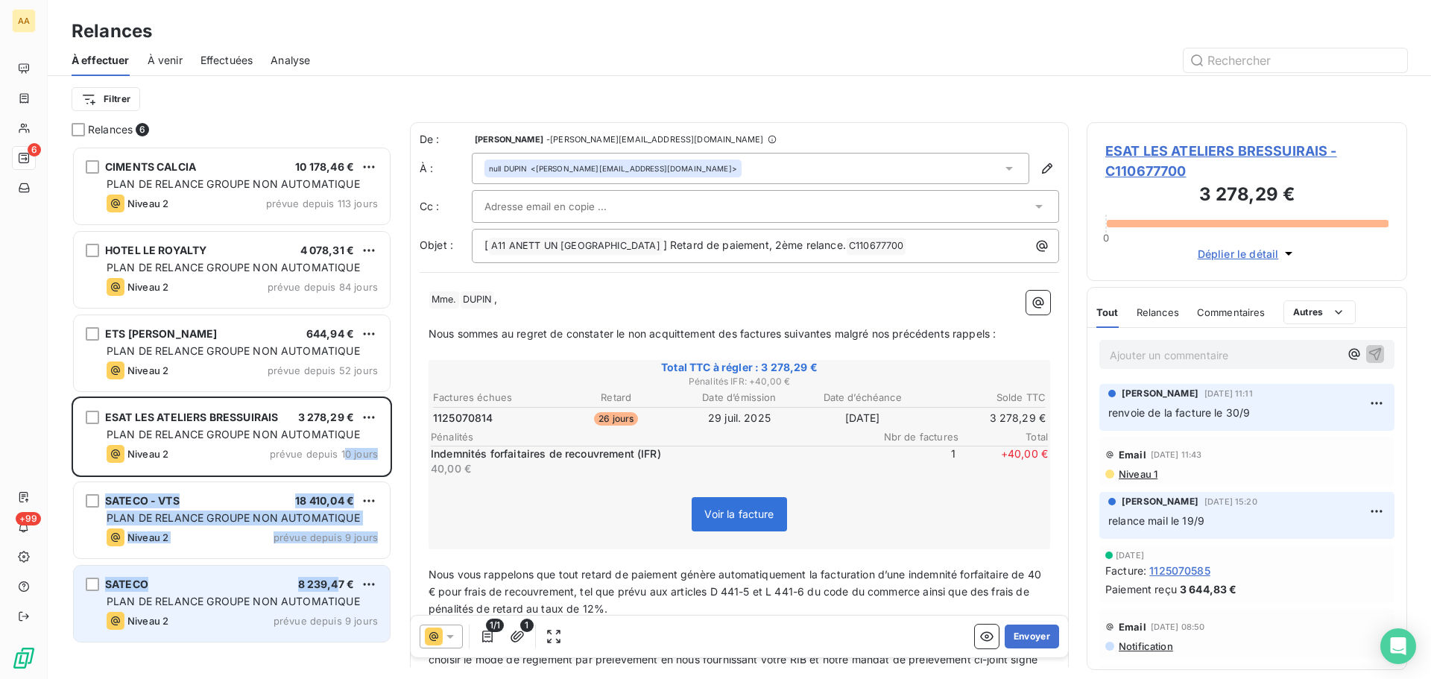
drag, startPoint x: 346, startPoint y: 479, endPoint x: 336, endPoint y: 566, distance: 87.7
click at [336, 566] on div "CIMENTS CALCIA 10 178,46 € PLAN DE RELANCE GROUPE NON AUTOMATIQUE Niveau 2 prév…" at bounding box center [232, 396] width 320 height 501
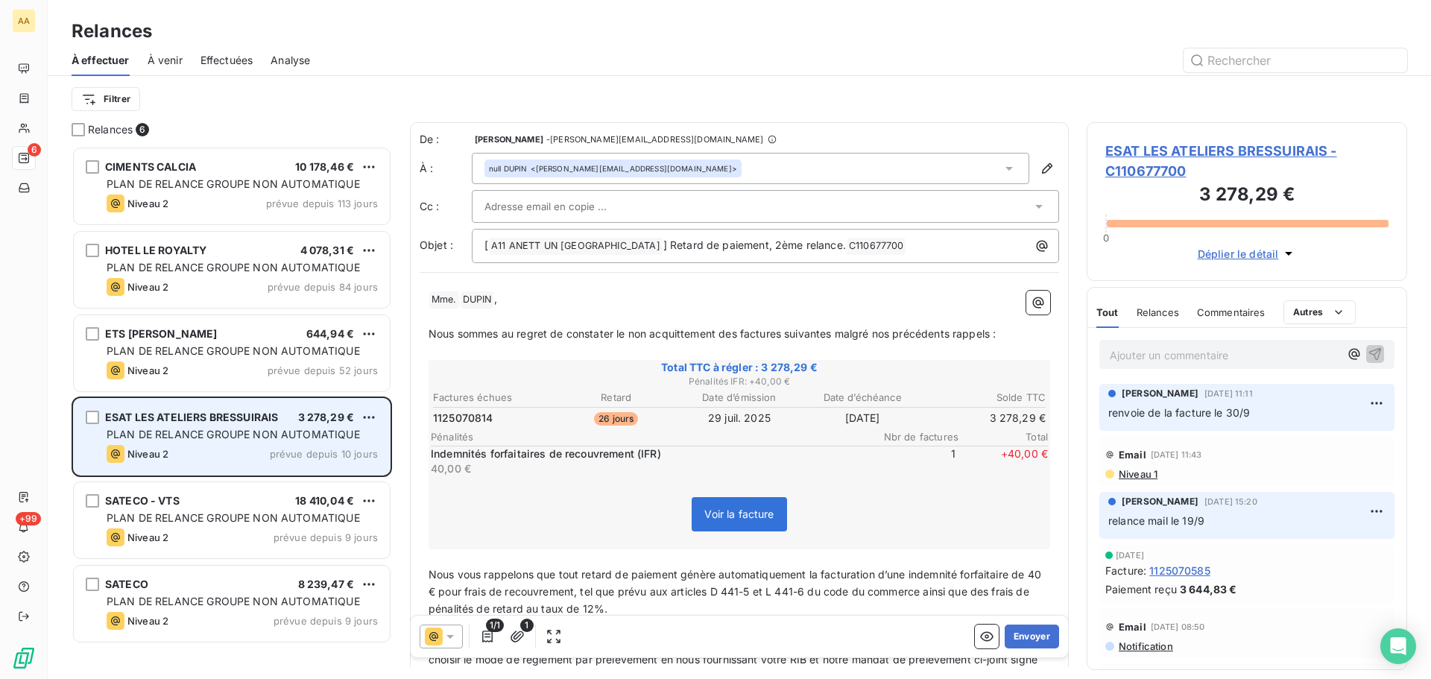
click at [303, 472] on div "ESAT LES ATELIERS BRESSUIRAIS 3 278,29 € PLAN DE RELANCE GROUPE NON AUTOMATIQUE…" at bounding box center [232, 437] width 316 height 76
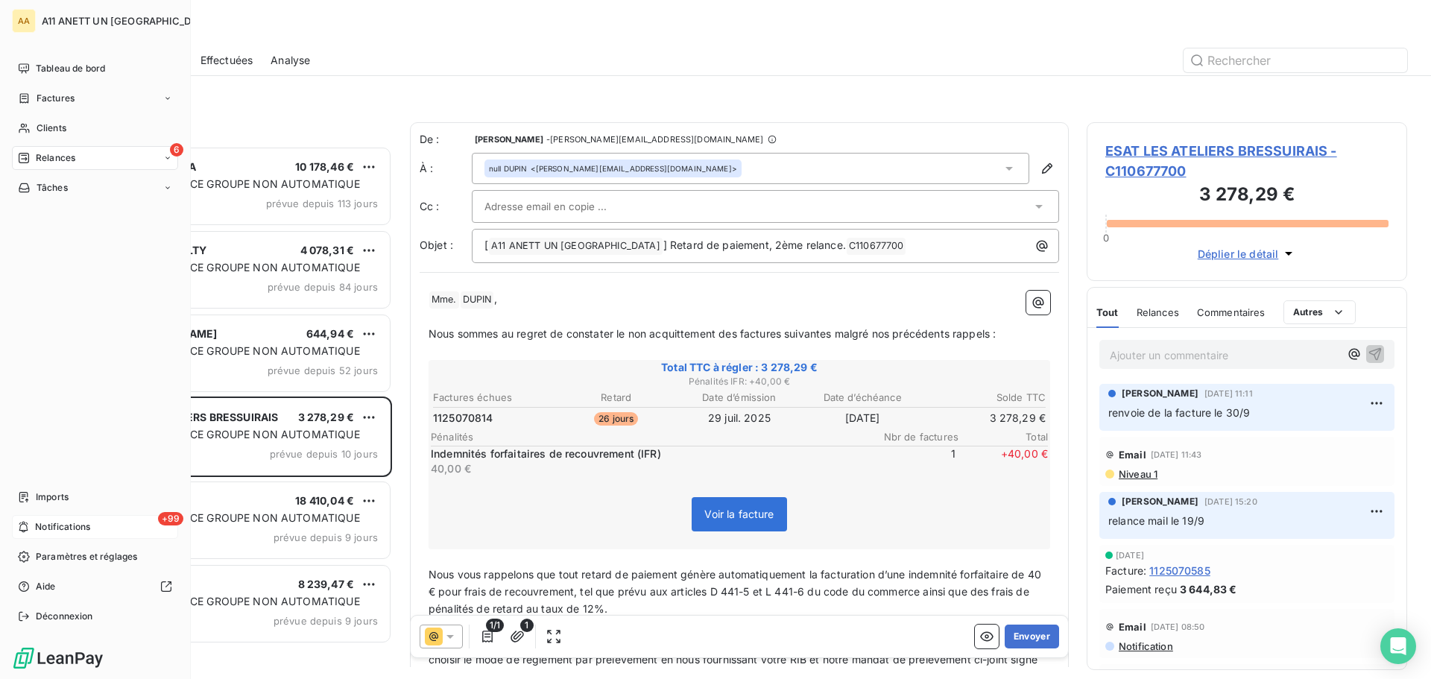
click at [40, 528] on span "Notifications" at bounding box center [62, 526] width 55 height 13
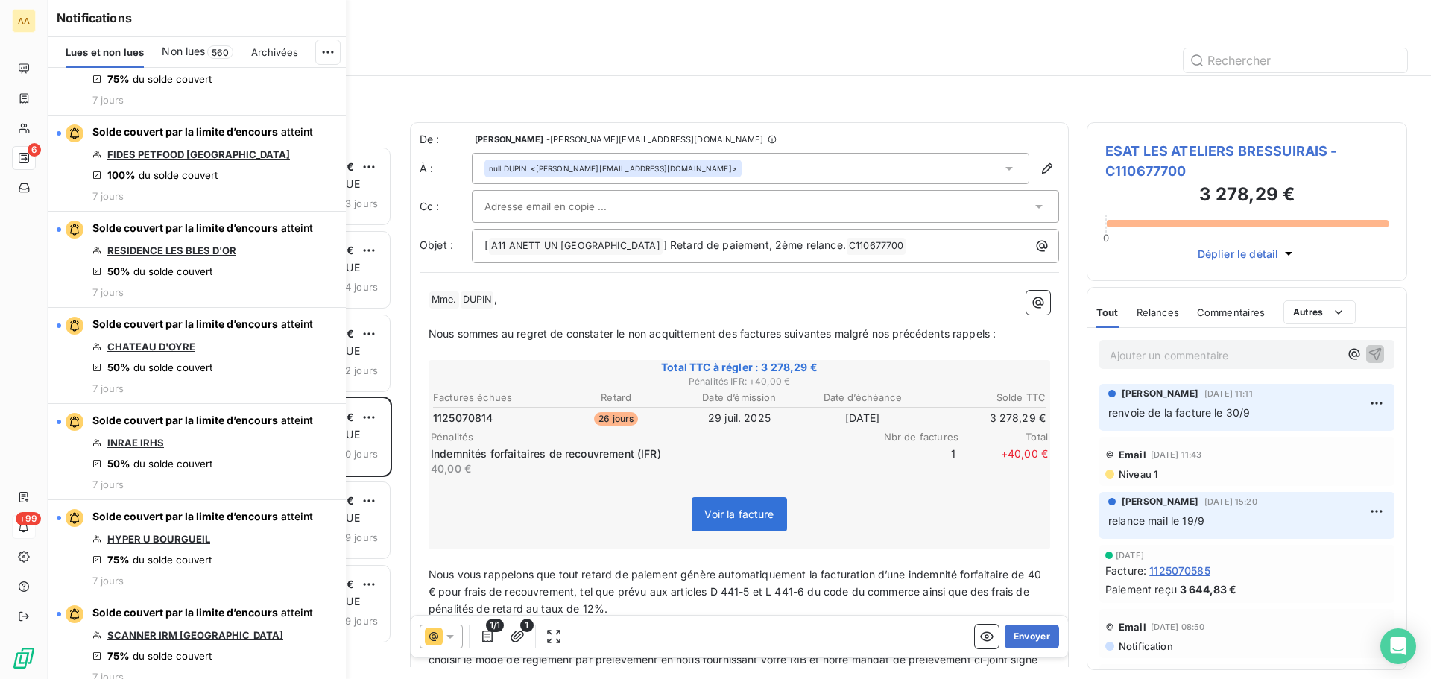
scroll to position [26925, 0]
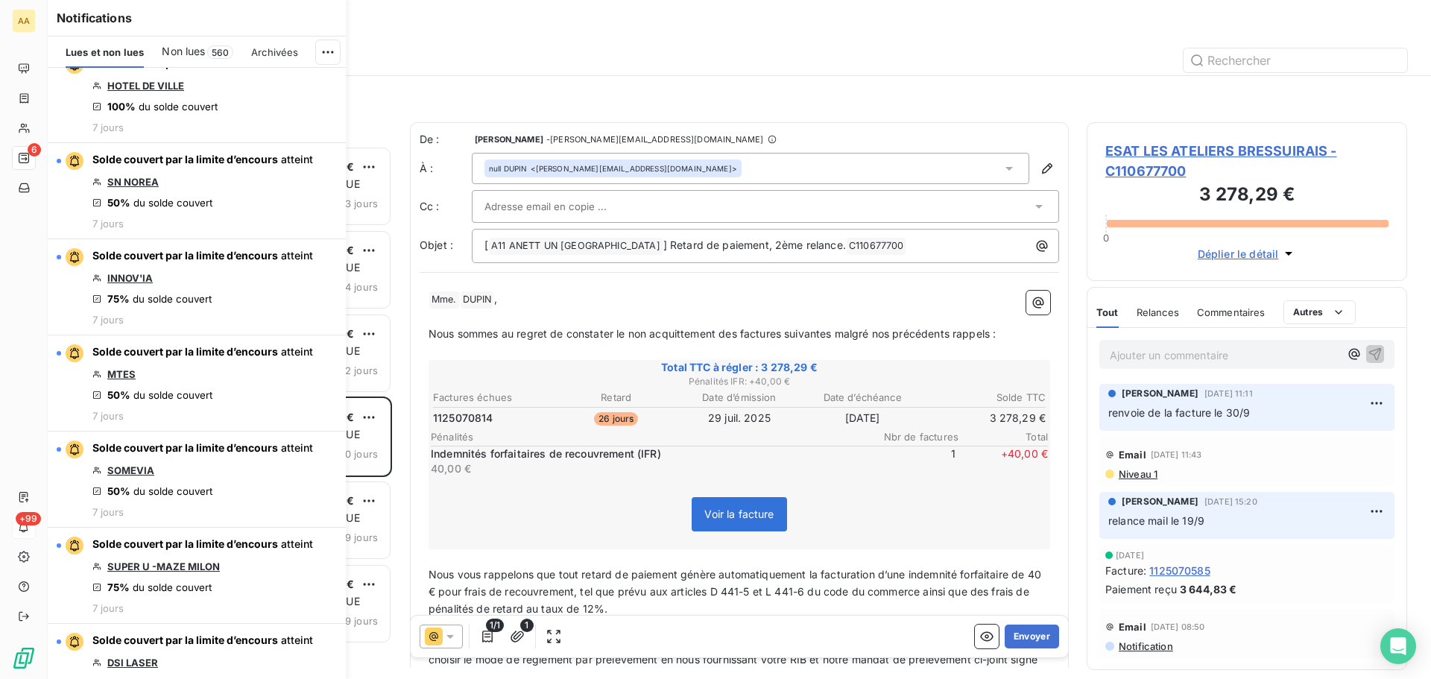
click at [192, 49] on span "Non lues" at bounding box center [183, 51] width 43 height 15
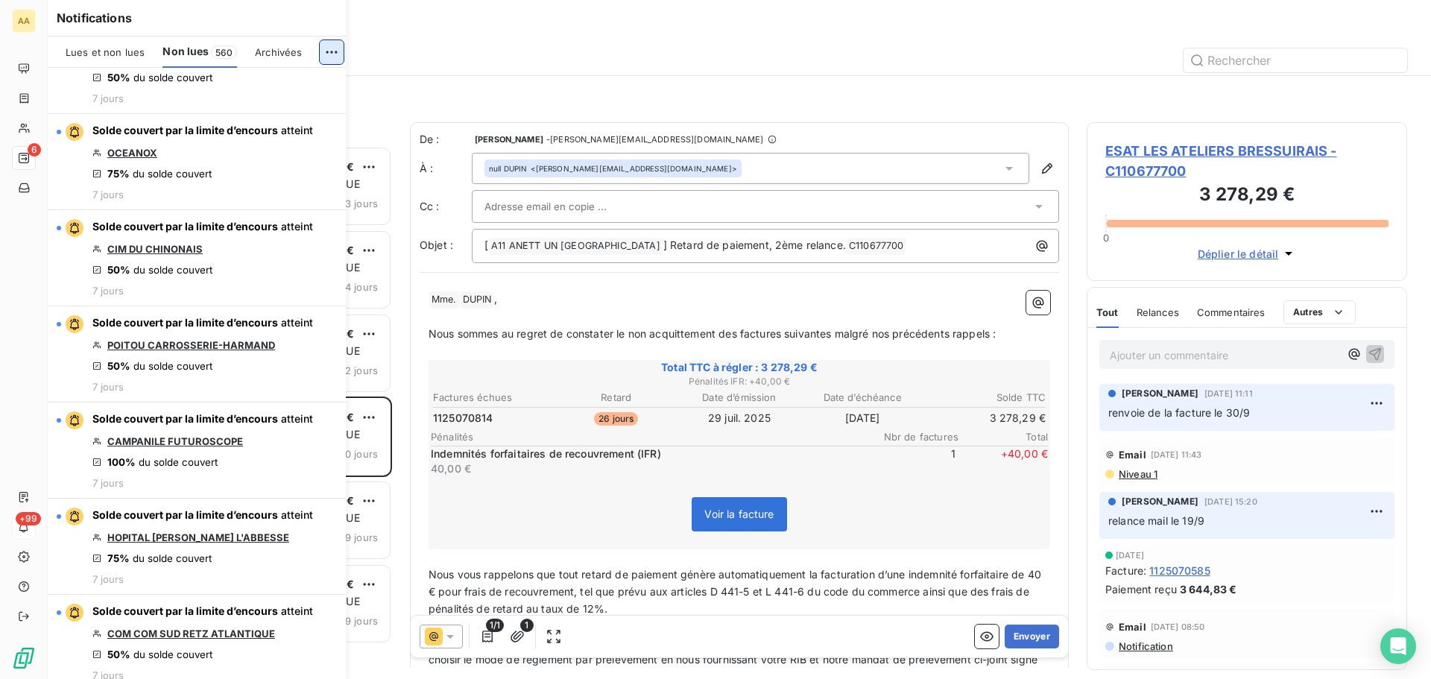
click at [325, 51] on html "AA 6 +99 Relances À effectuer À venir Effectuées Analyse Filtrer Relances 6 CIM…" at bounding box center [715, 339] width 1431 height 679
click at [267, 88] on div "Tout marquer comme lu" at bounding box center [227, 85] width 209 height 24
click at [272, 53] on span "Archivées" at bounding box center [278, 52] width 47 height 12
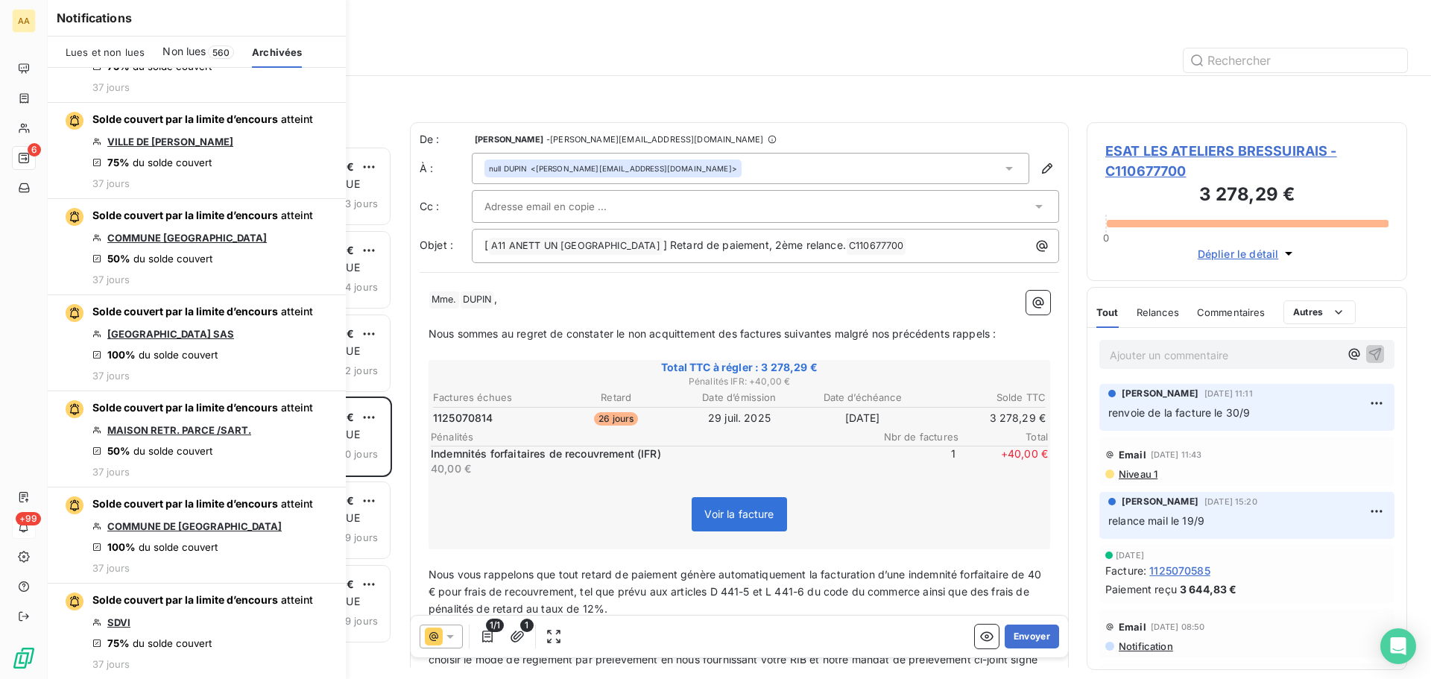
click at [189, 60] on div "Non lues 560" at bounding box center [198, 52] width 72 height 31
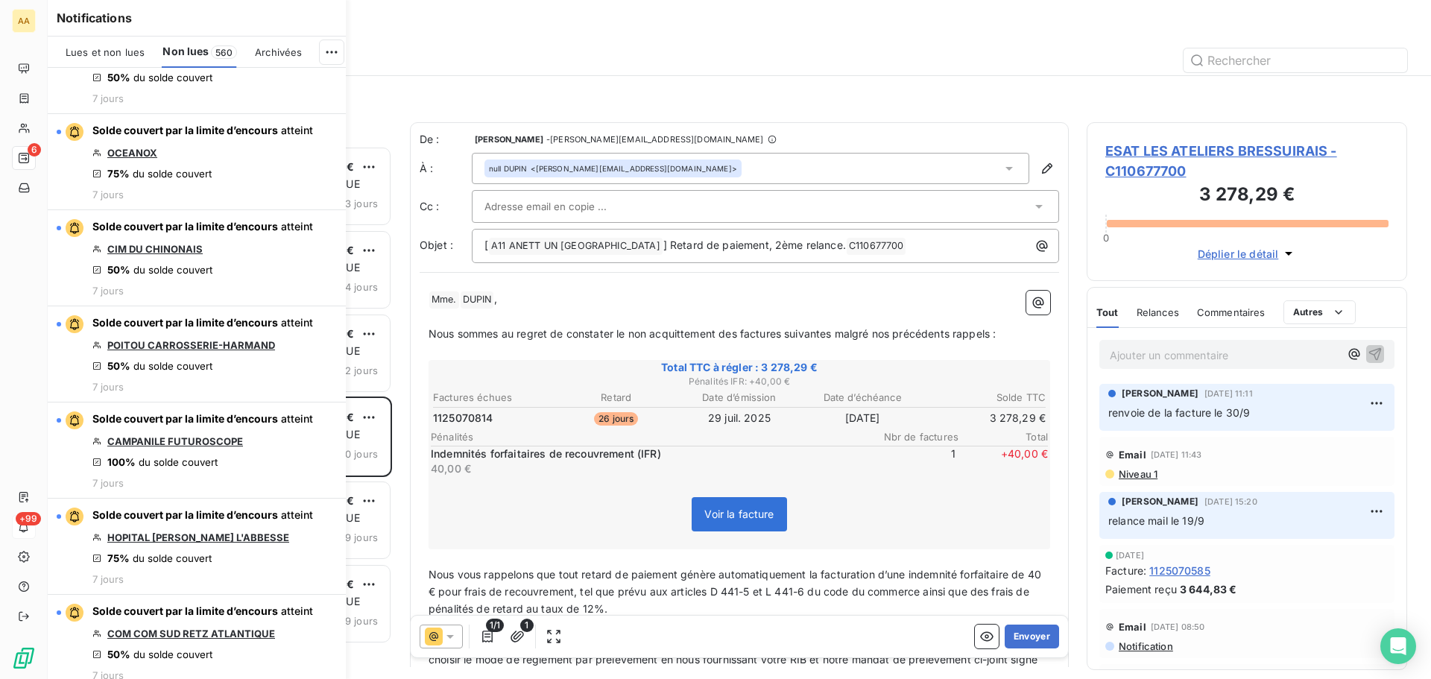
click at [185, 50] on span "Non lues" at bounding box center [185, 51] width 46 height 15
click at [323, 53] on html "AA 6 +99 Relances À effectuer À venir Effectuées Analyse Filtrer Relances 6 CIM…" at bounding box center [715, 339] width 1431 height 679
click at [271, 110] on div "Tout archiver et marquer comme lu" at bounding box center [227, 112] width 209 height 24
click at [116, 53] on span "Lues et non lues" at bounding box center [105, 52] width 79 height 12
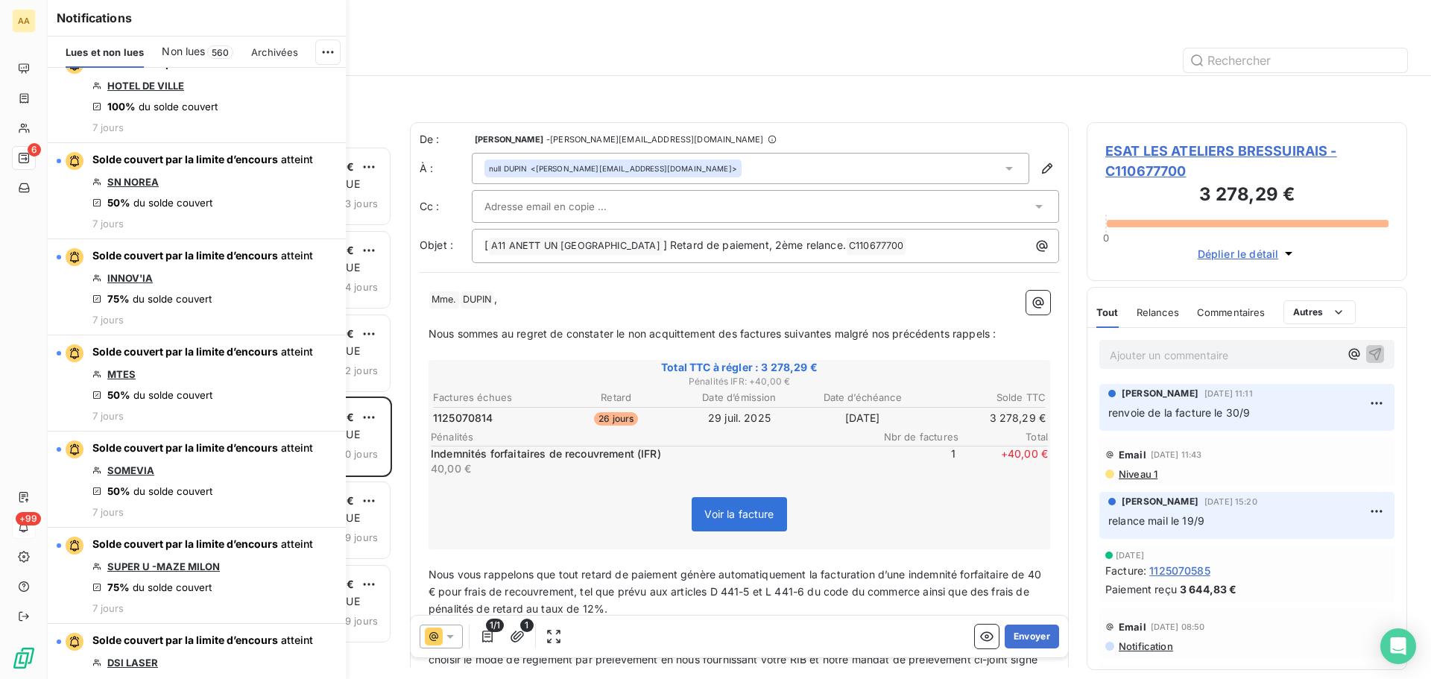
click at [199, 53] on span "Non lues" at bounding box center [183, 51] width 43 height 15
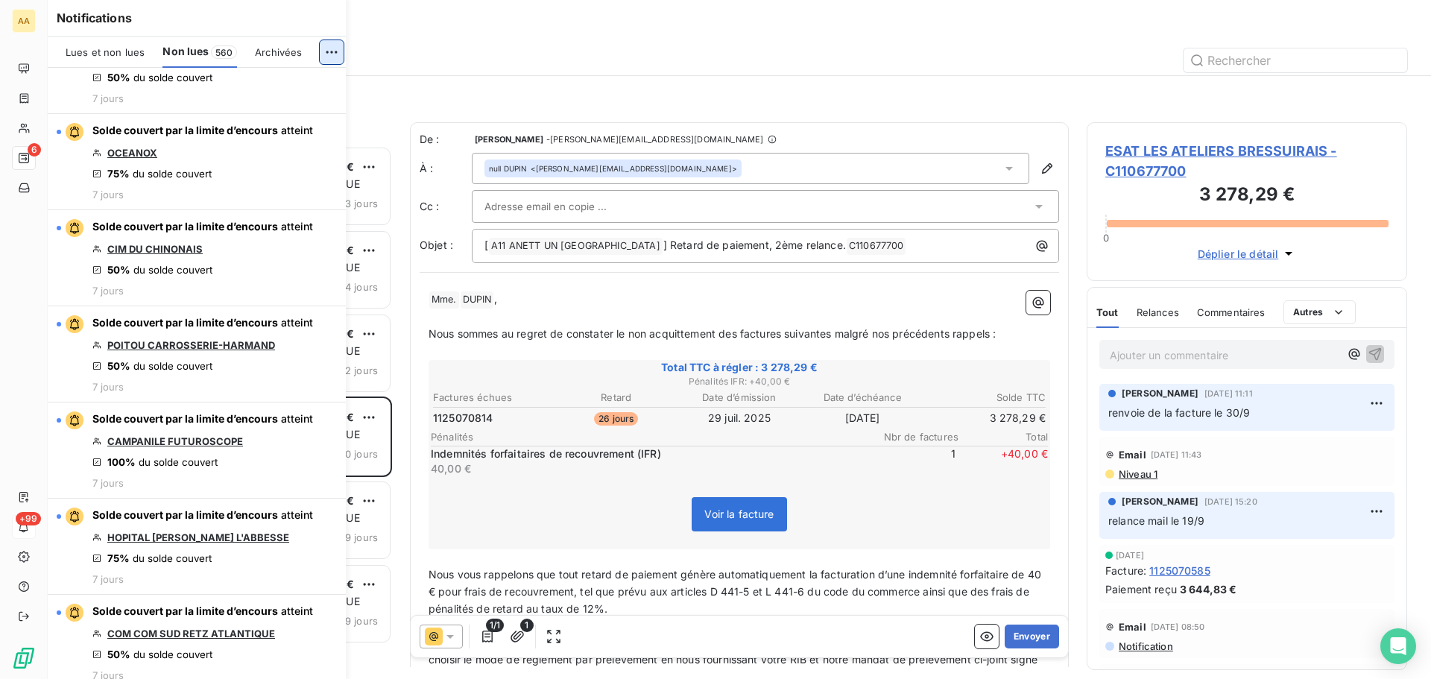
click at [330, 57] on html "AA 6 +99 Relances À effectuer À venir Effectuées Analyse Filtrer Relances 6 CIM…" at bounding box center [715, 339] width 1431 height 679
click at [226, 116] on div "Tout archiver et marquer comme lu" at bounding box center [227, 112] width 209 height 24
click at [271, 52] on span "Archivées" at bounding box center [278, 52] width 47 height 12
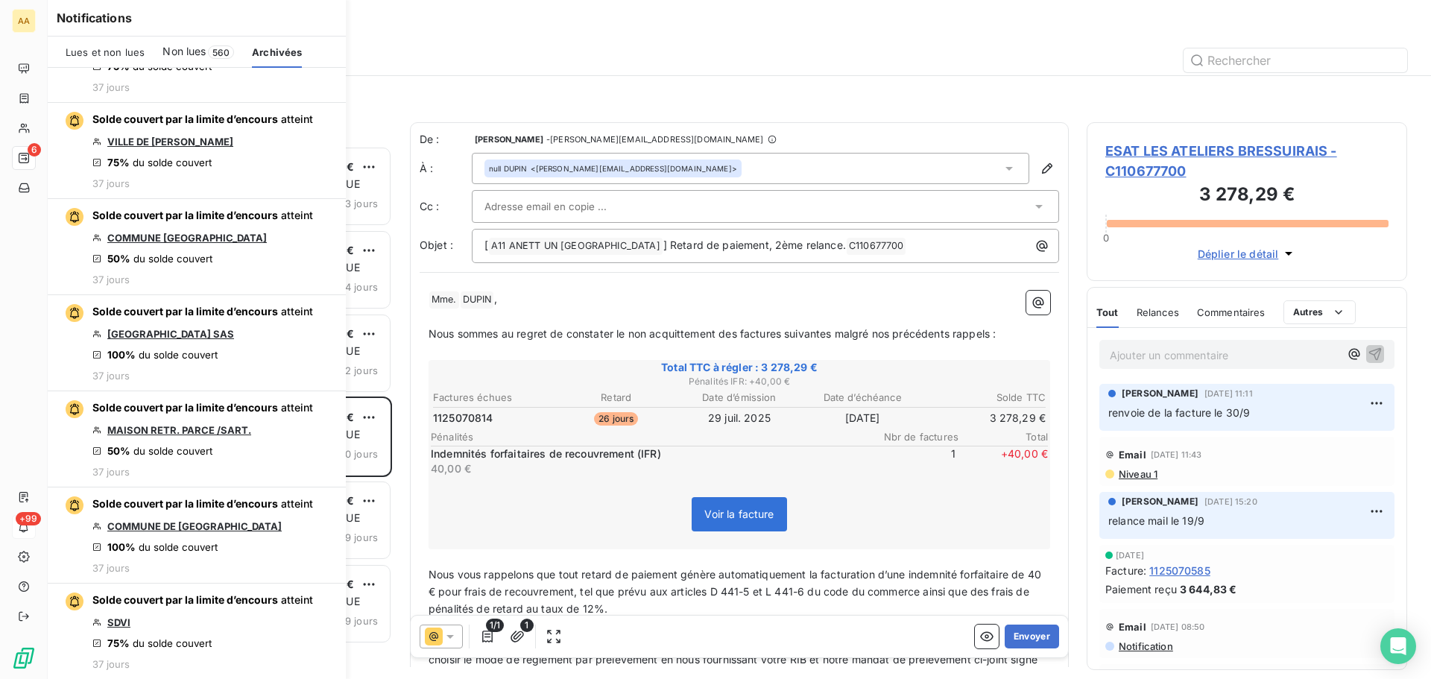
click at [194, 51] on span "Non lues" at bounding box center [183, 51] width 43 height 15
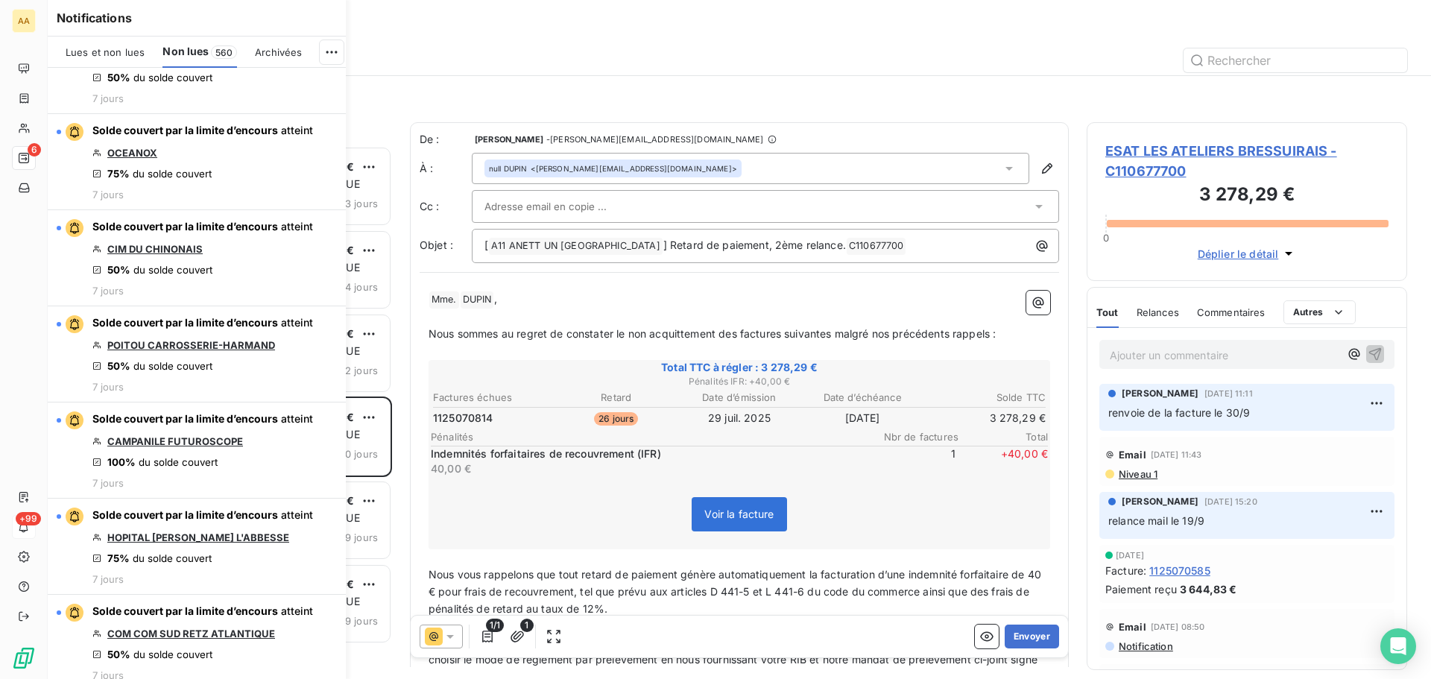
scroll to position [26391, 0]
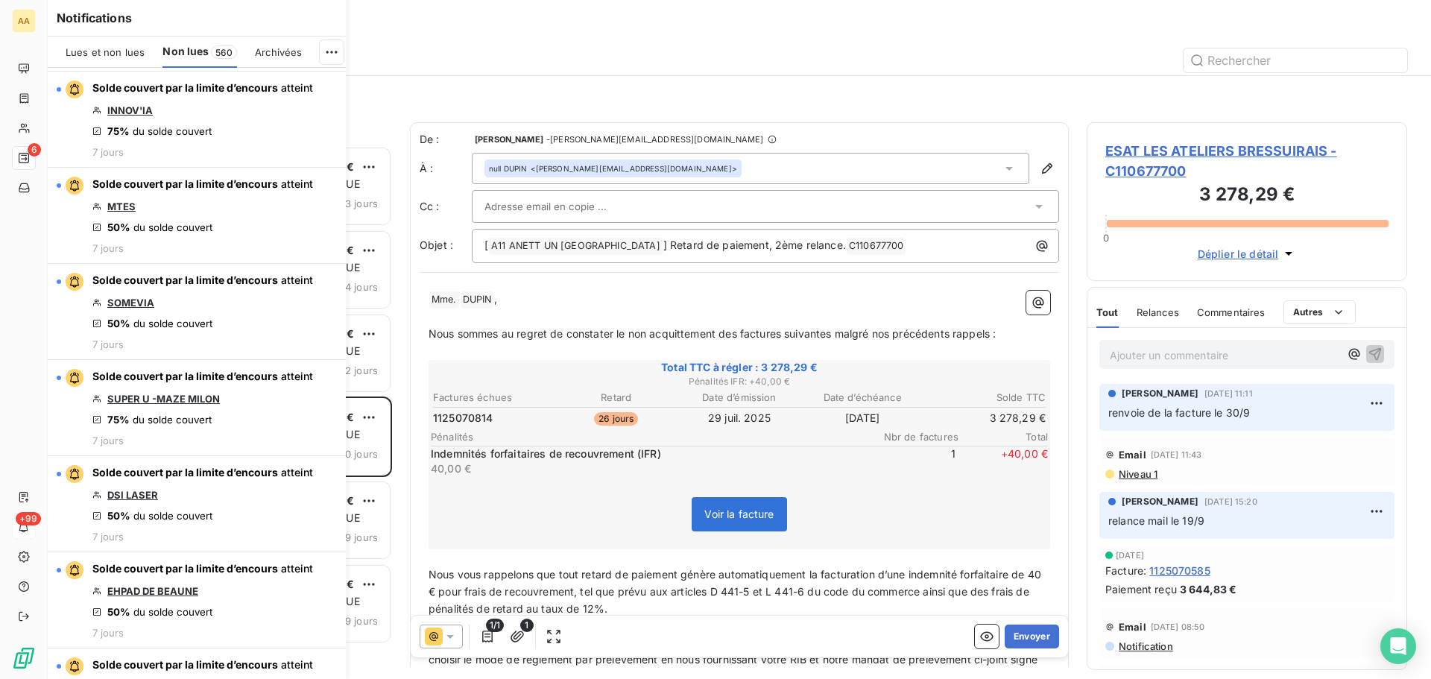
click at [221, 54] on span "560" at bounding box center [224, 51] width 26 height 13
click at [323, 53] on html "AA 6 +99 Relances À effectuer À venir Effectuées Analyse Filtrer Relances 6 CIM…" at bounding box center [715, 339] width 1431 height 679
click at [244, 112] on div "Tout archiver et marquer comme lu" at bounding box center [227, 112] width 209 height 24
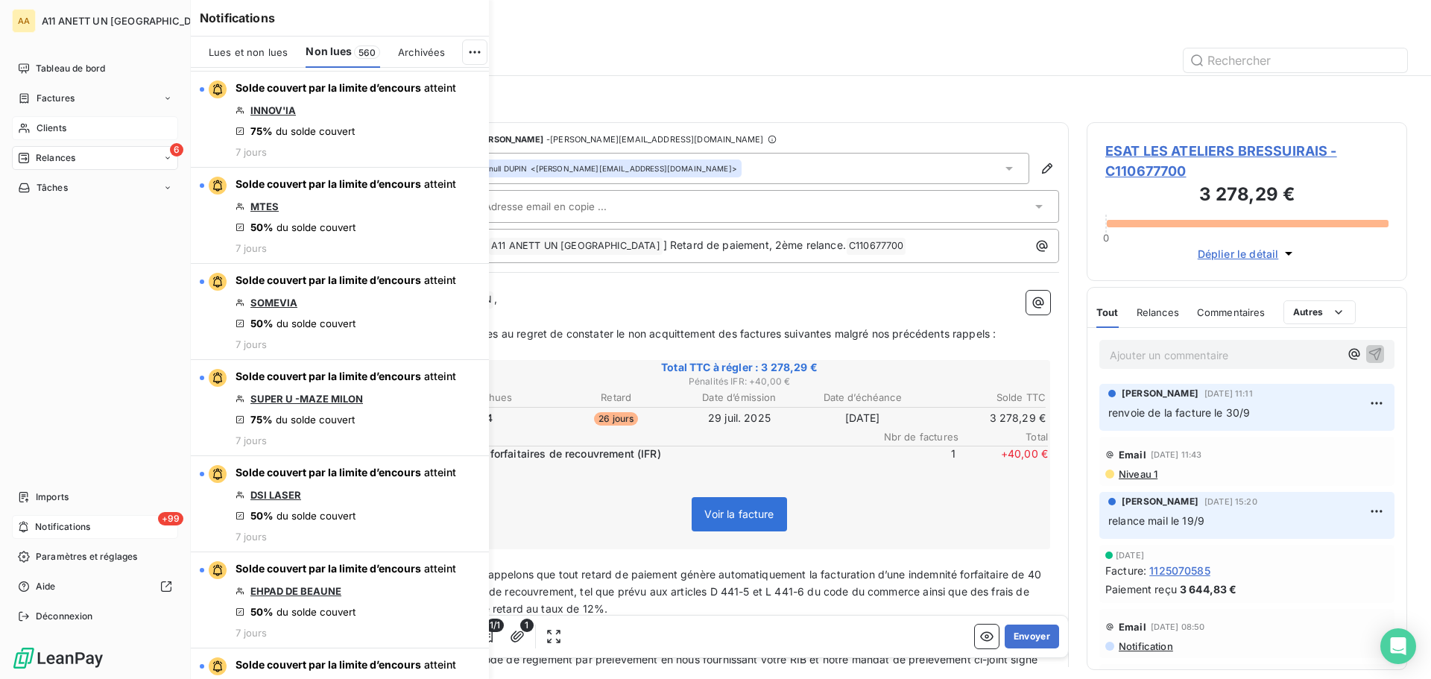
click at [57, 123] on span "Clients" at bounding box center [52, 127] width 30 height 13
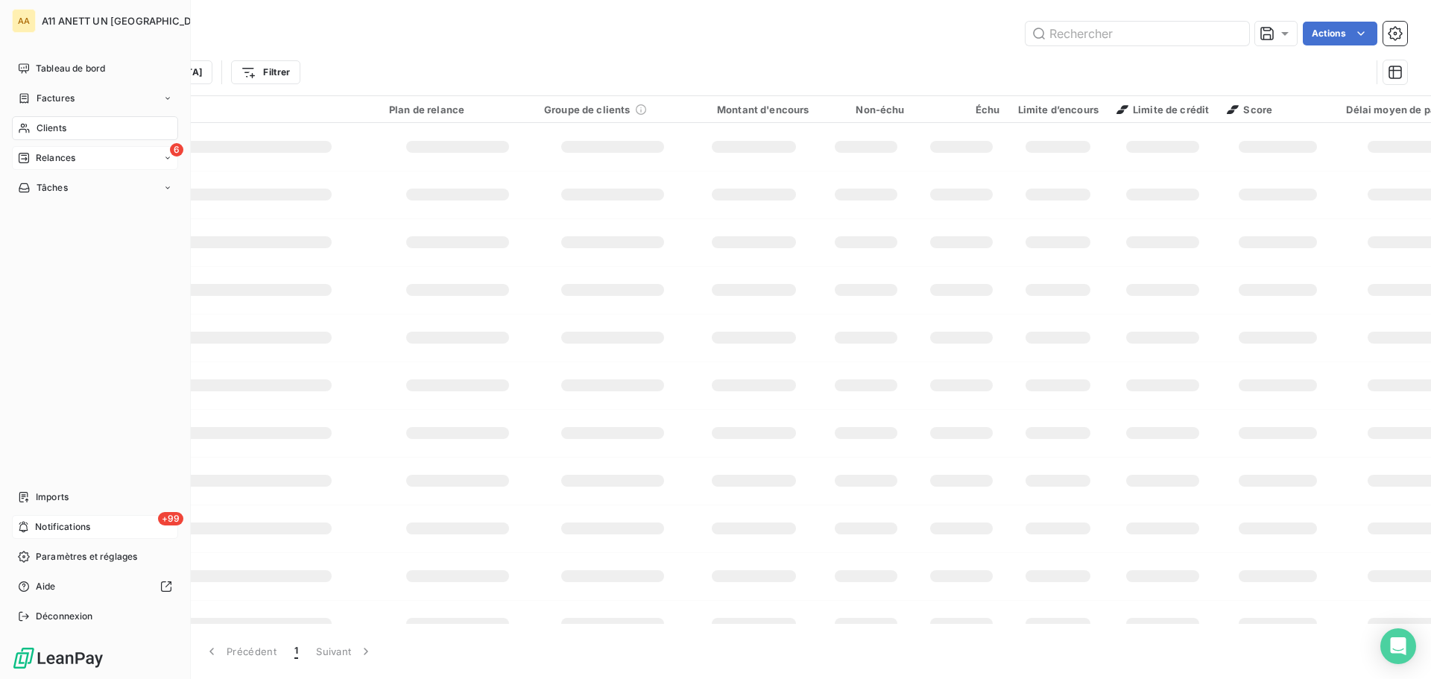
click at [56, 156] on span "Relances" at bounding box center [56, 157] width 40 height 13
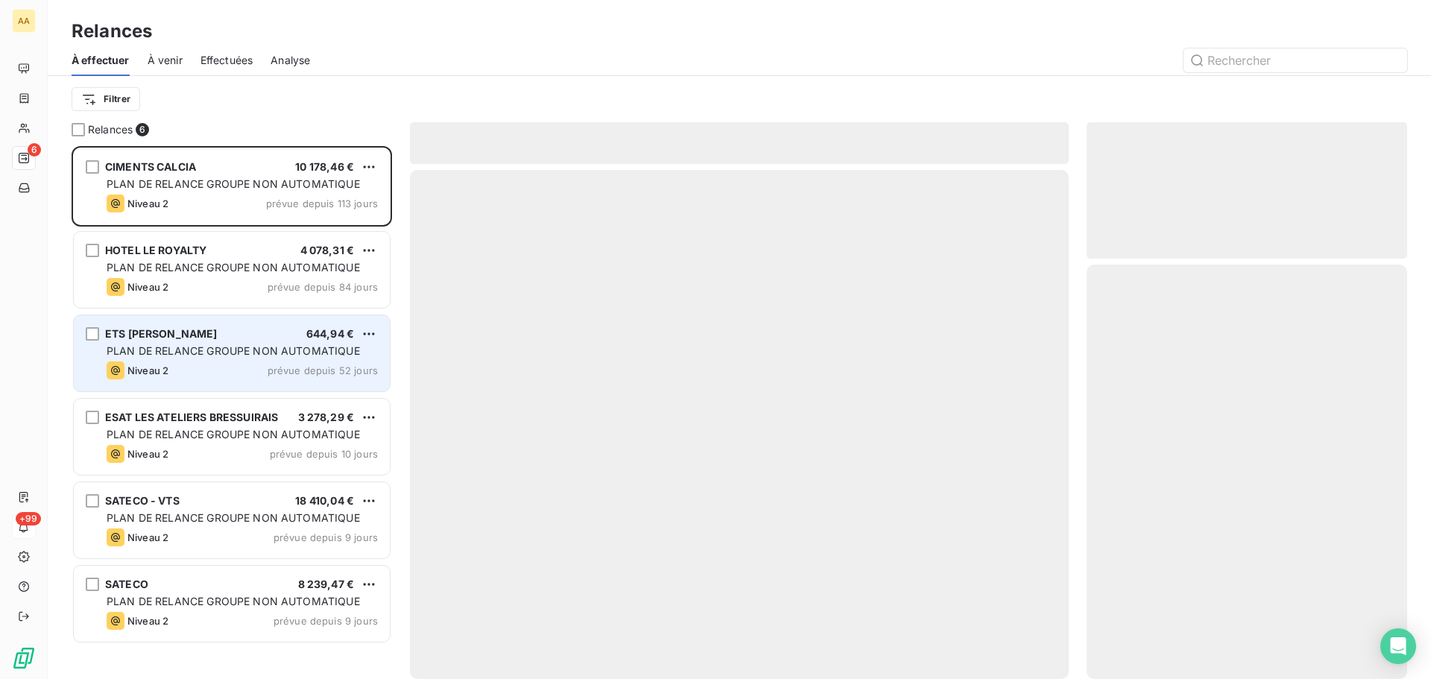
scroll to position [522, 309]
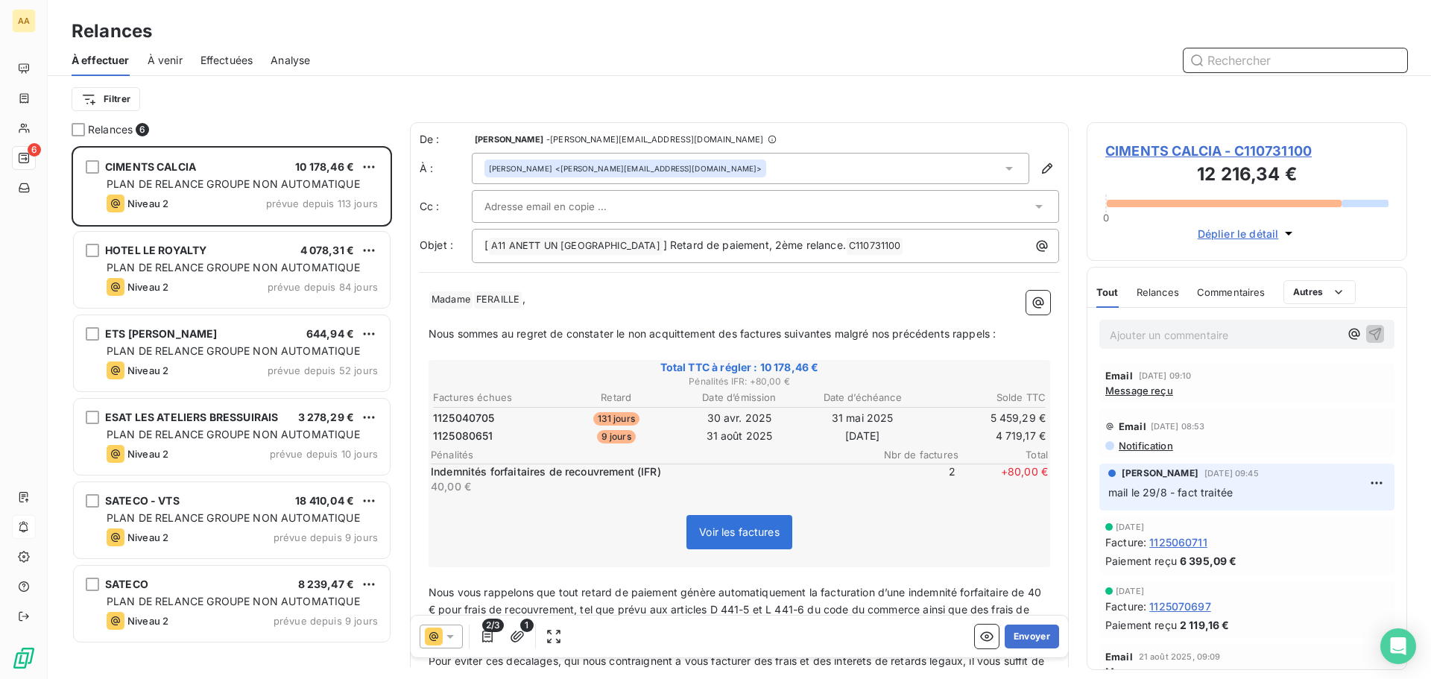
click at [175, 57] on span "À venir" at bounding box center [165, 60] width 35 height 15
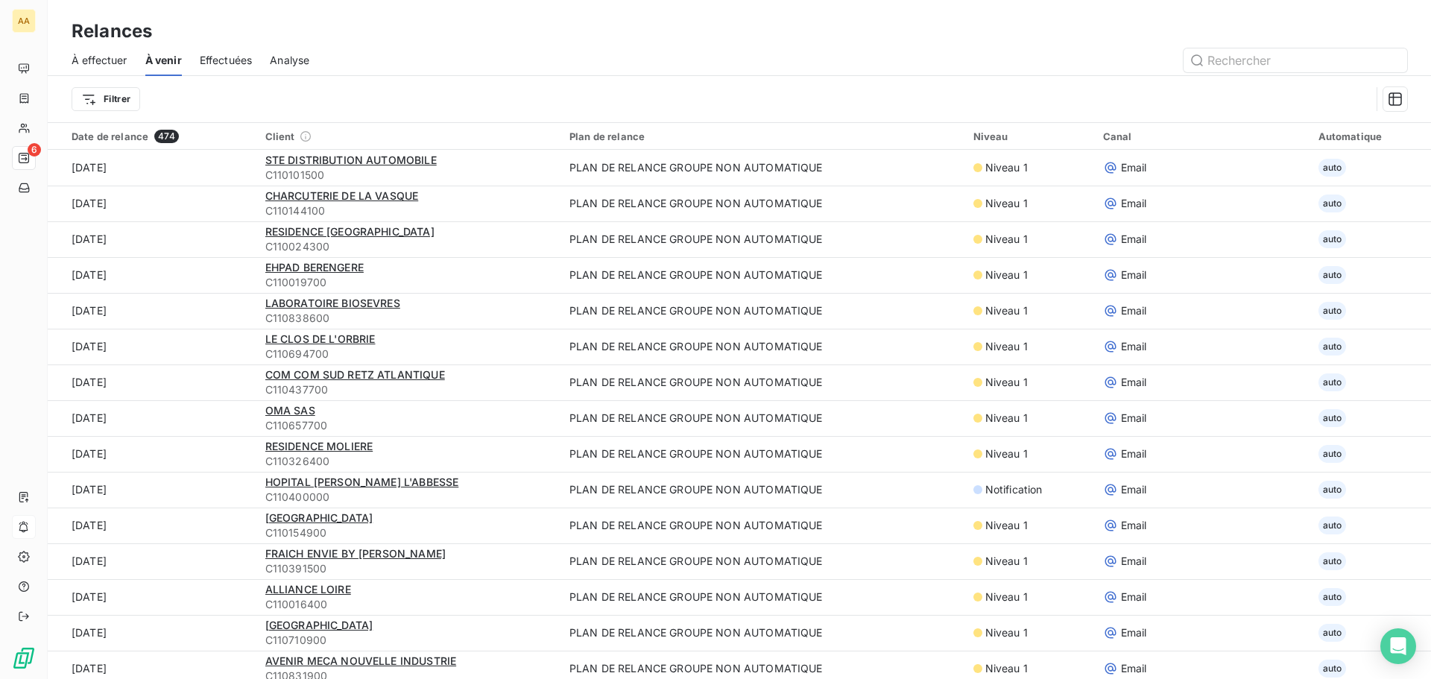
click at [308, 63] on span "Analyse" at bounding box center [290, 60] width 40 height 15
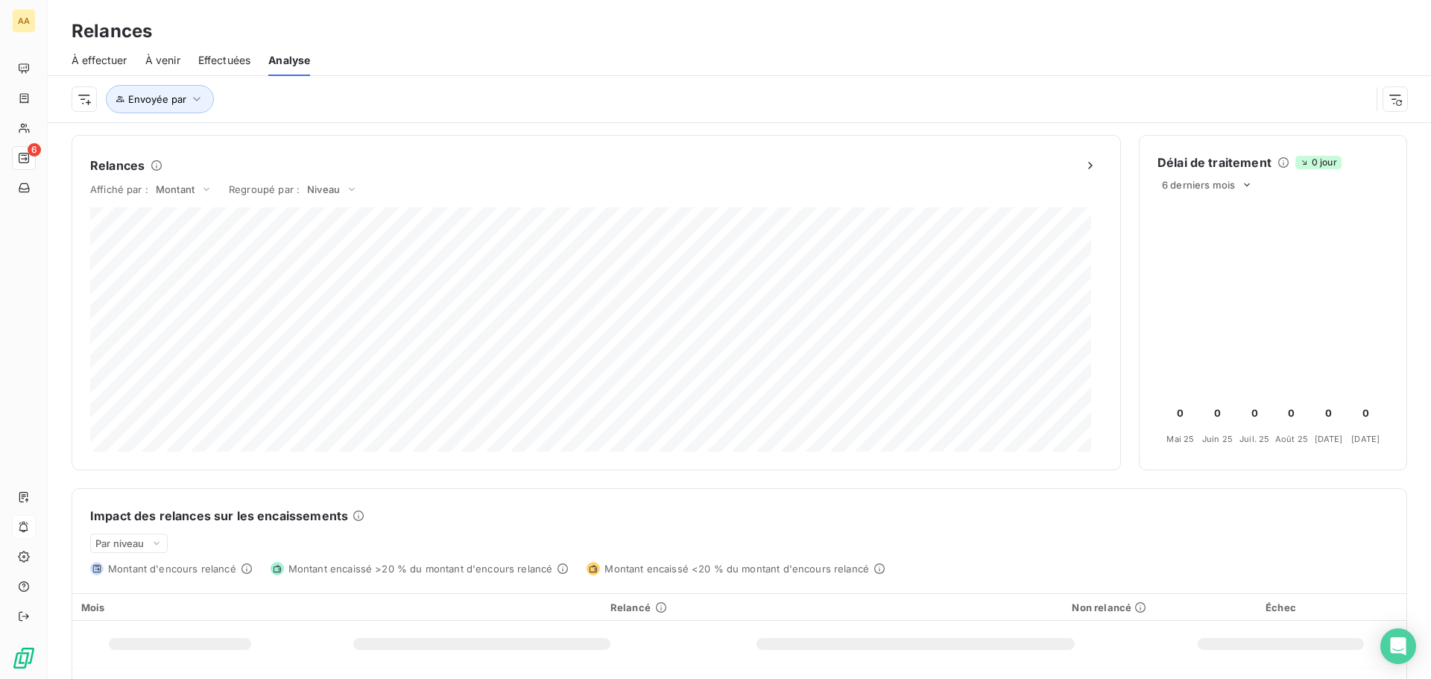
click at [95, 61] on span "À effectuer" at bounding box center [100, 60] width 56 height 15
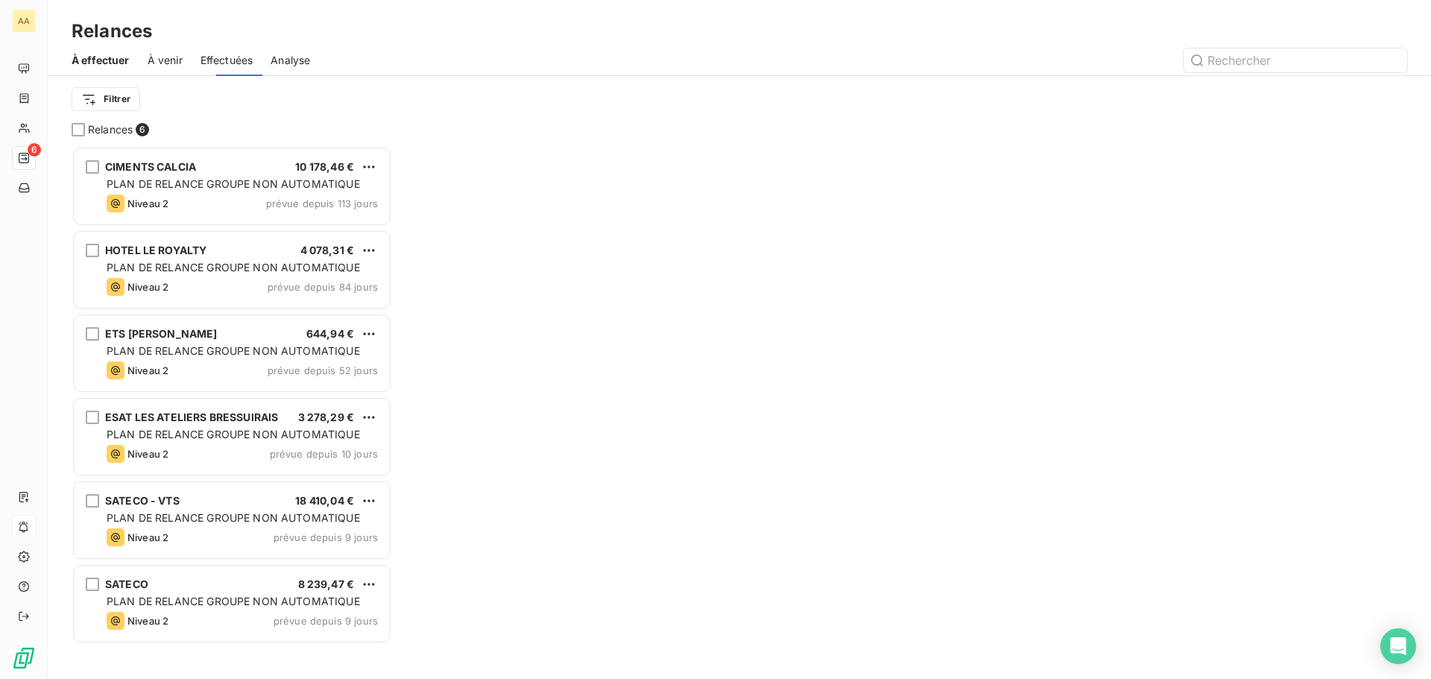
scroll to position [522, 309]
